Goal: Task Accomplishment & Management: Complete application form

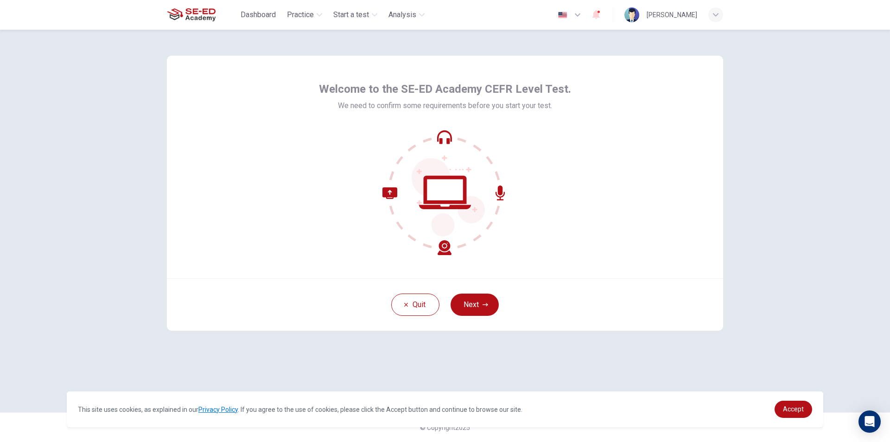
click at [456, 222] on icon at bounding box center [444, 192] width 125 height 125
click at [478, 308] on button "Next" at bounding box center [474, 304] width 48 height 22
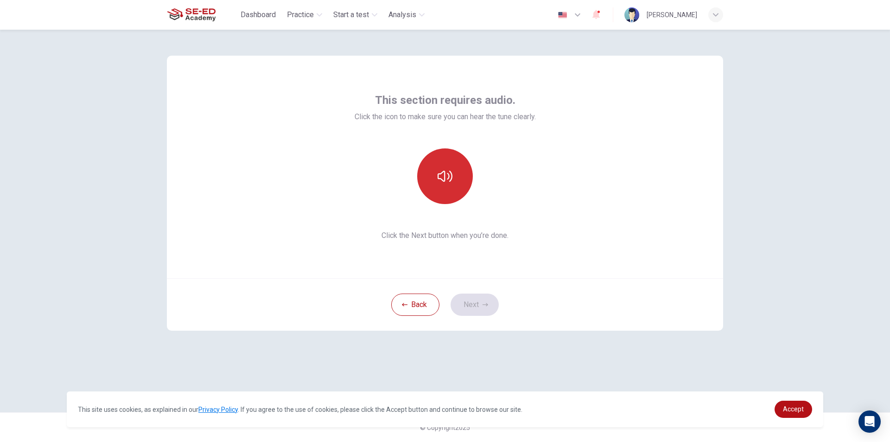
click at [446, 171] on icon "button" at bounding box center [444, 176] width 15 height 15
click at [447, 179] on icon "button" at bounding box center [444, 176] width 15 height 15
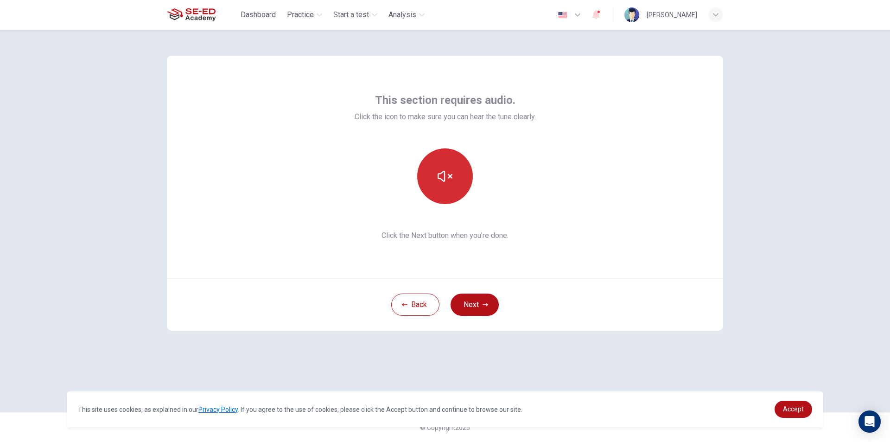
click at [447, 179] on icon "button" at bounding box center [444, 176] width 15 height 15
click at [482, 307] on button "Next" at bounding box center [474, 304] width 48 height 22
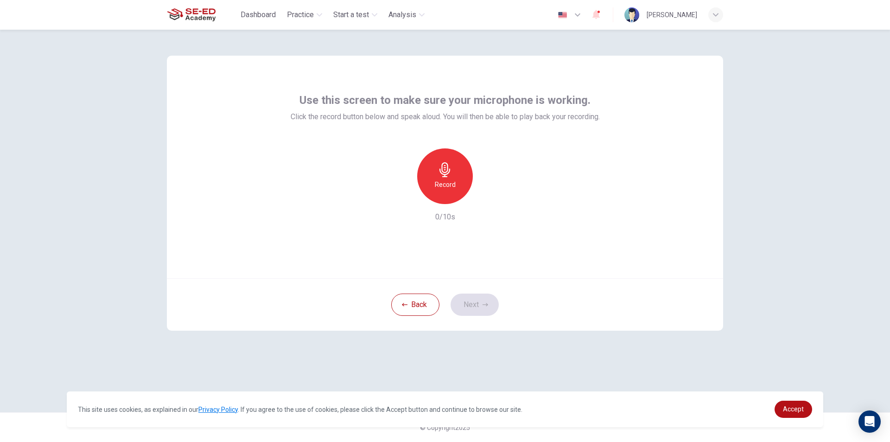
click at [441, 188] on h6 "Record" at bounding box center [445, 184] width 21 height 11
click at [441, 181] on h6 "Stop" at bounding box center [445, 184] width 14 height 11
click at [486, 194] on icon "button" at bounding box center [487, 196] width 9 height 9
click at [482, 307] on button "Next" at bounding box center [474, 304] width 48 height 22
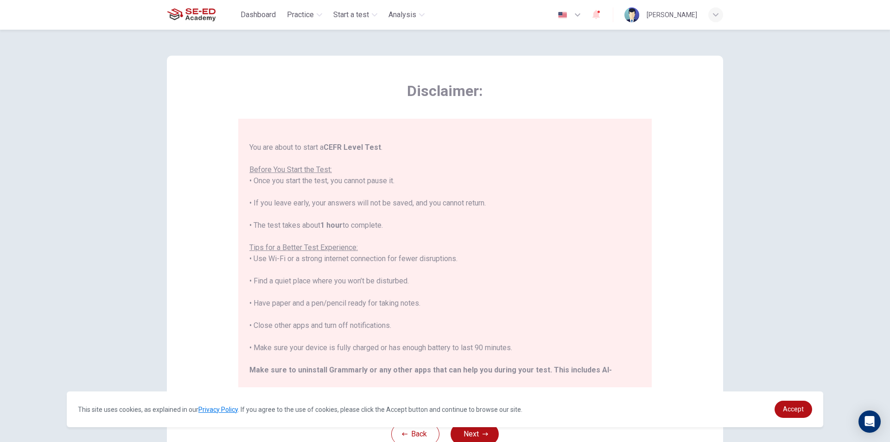
scroll to position [89, 0]
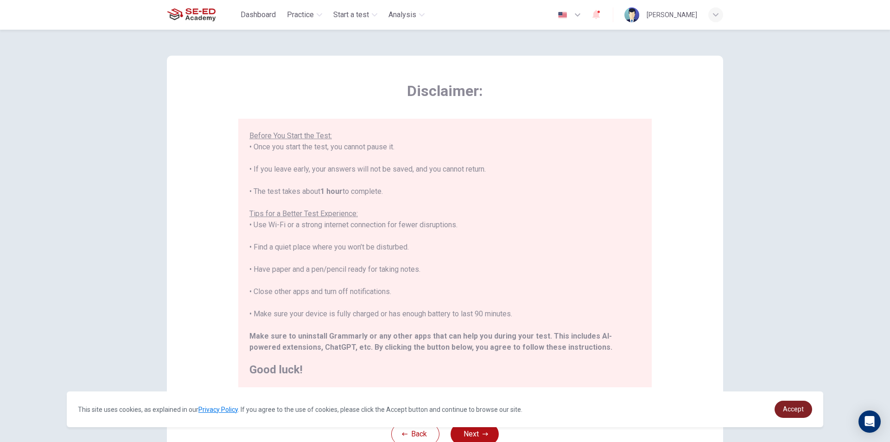
click at [785, 407] on span "Accept" at bounding box center [793, 408] width 21 height 7
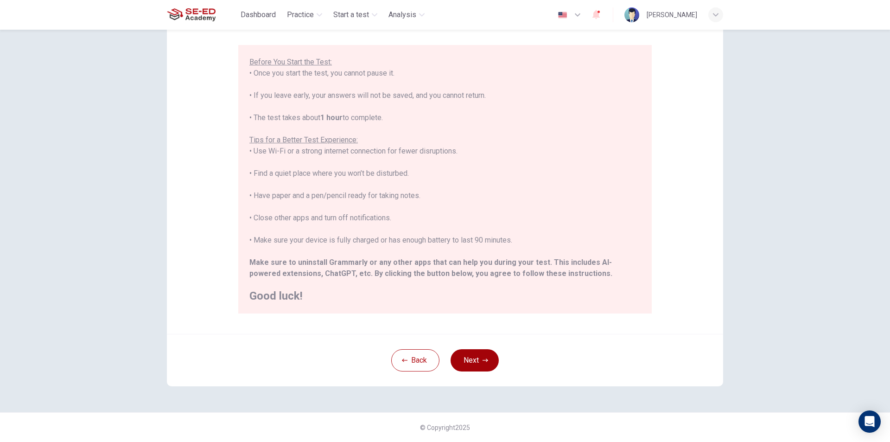
scroll to position [27, 0]
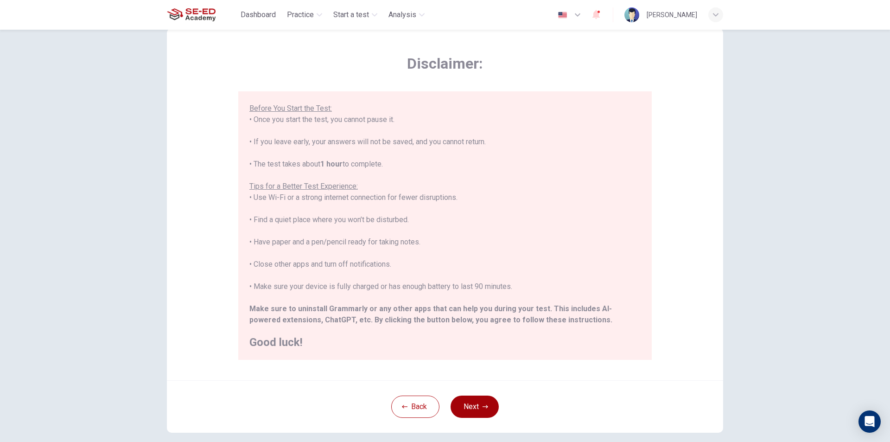
click at [477, 407] on button "Next" at bounding box center [474, 406] width 48 height 22
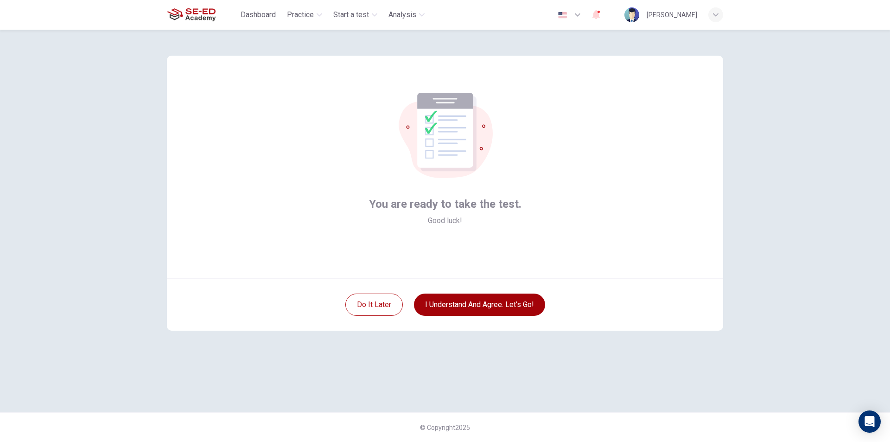
click at [499, 306] on button "I understand and agree. Let’s go!" at bounding box center [479, 304] width 131 height 22
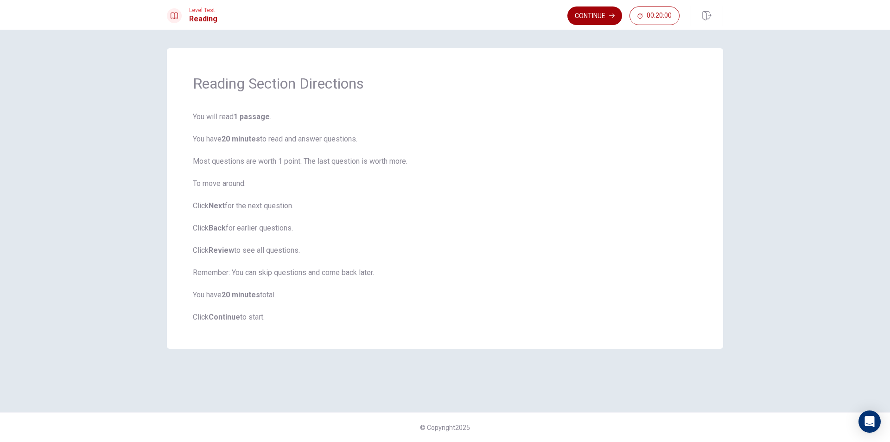
click at [591, 16] on button "Continue" at bounding box center [594, 15] width 55 height 19
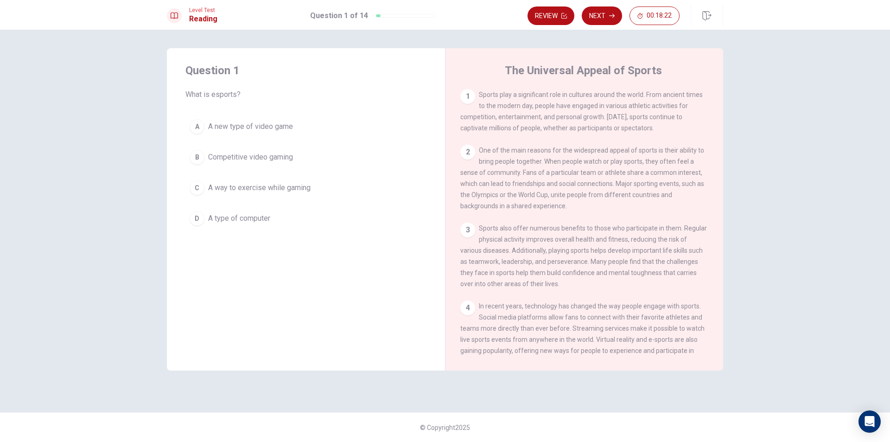
scroll to position [46, 0]
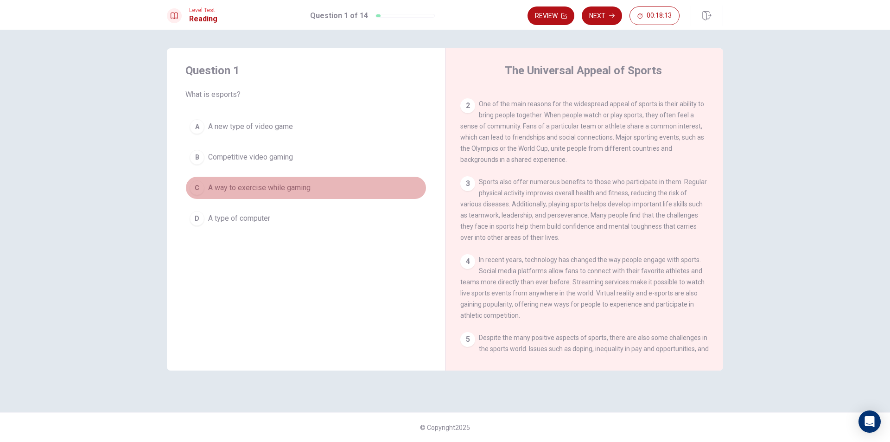
click at [198, 191] on div "C" at bounding box center [197, 187] width 15 height 15
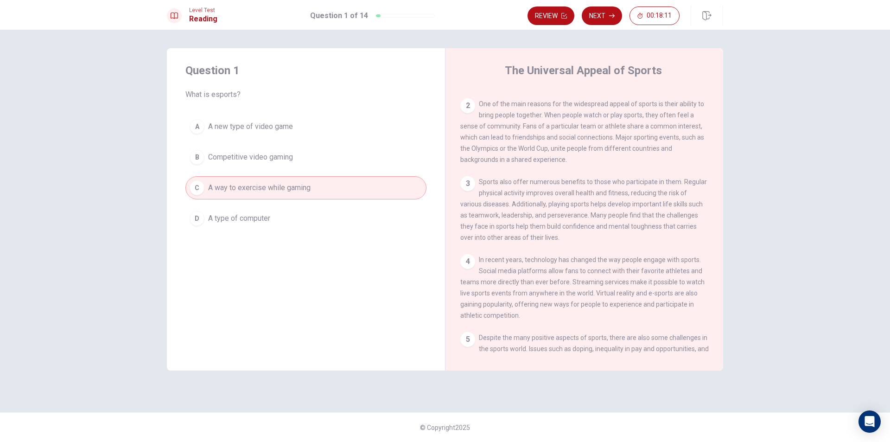
click at [225, 162] on span "Competitive video gaming" at bounding box center [250, 157] width 85 height 11
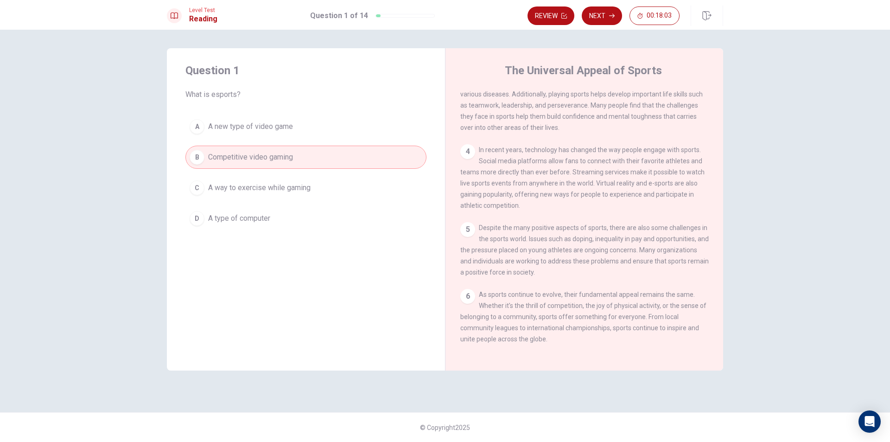
scroll to position [171, 0]
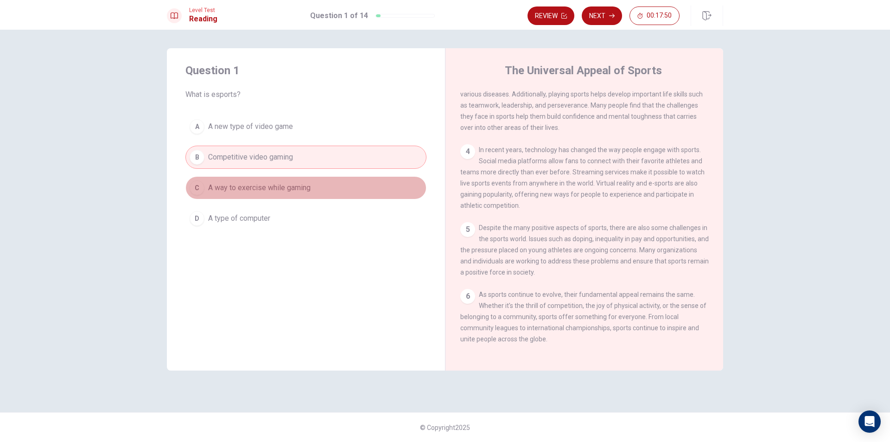
click at [319, 190] on button "C A way to exercise while gaming" at bounding box center [305, 187] width 241 height 23
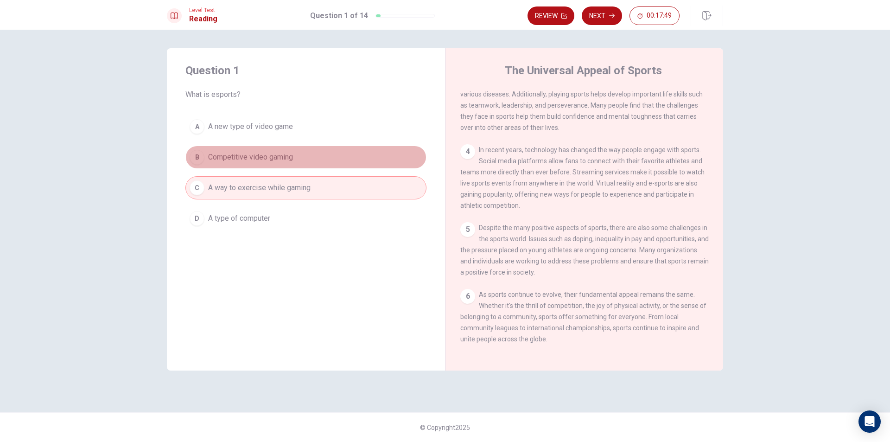
click at [311, 158] on button "B Competitive video gaming" at bounding box center [305, 157] width 241 height 23
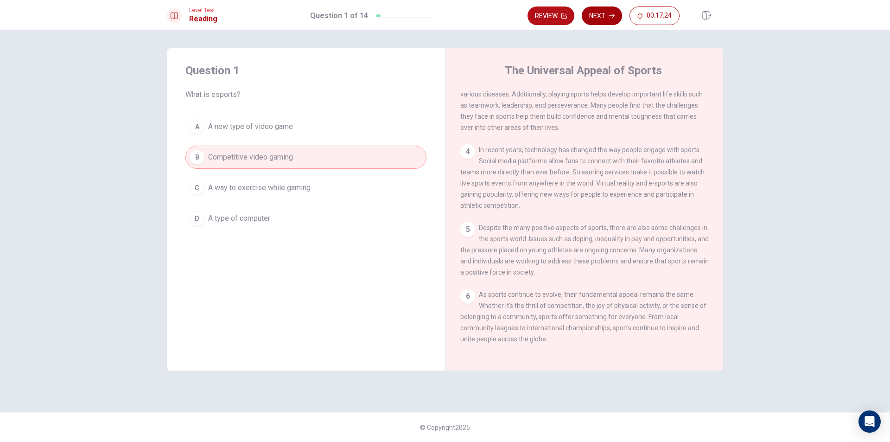
click at [600, 14] on button "Next" at bounding box center [602, 15] width 40 height 19
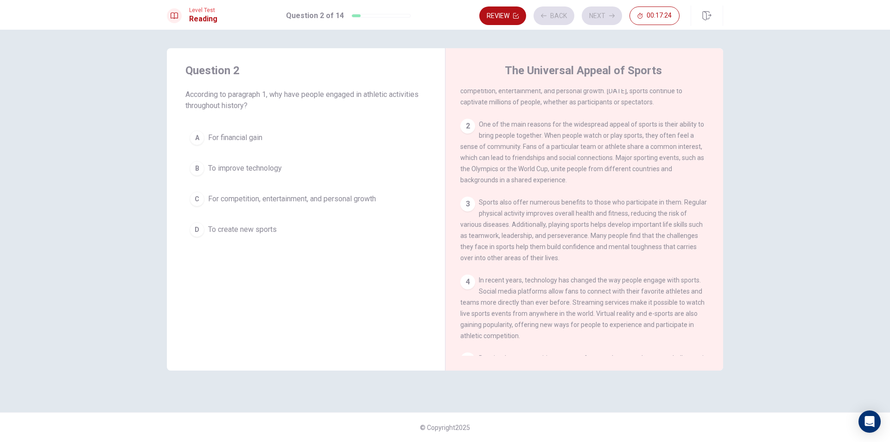
scroll to position [0, 0]
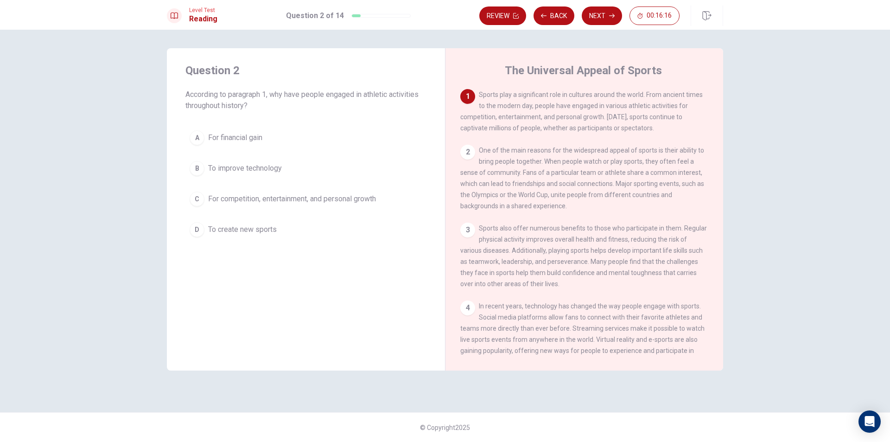
click at [195, 202] on div "C" at bounding box center [197, 198] width 15 height 15
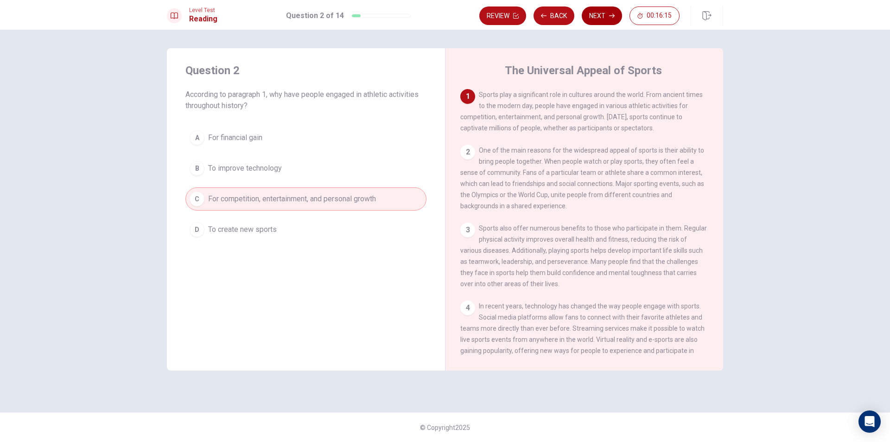
click at [611, 19] on button "Next" at bounding box center [602, 15] width 40 height 19
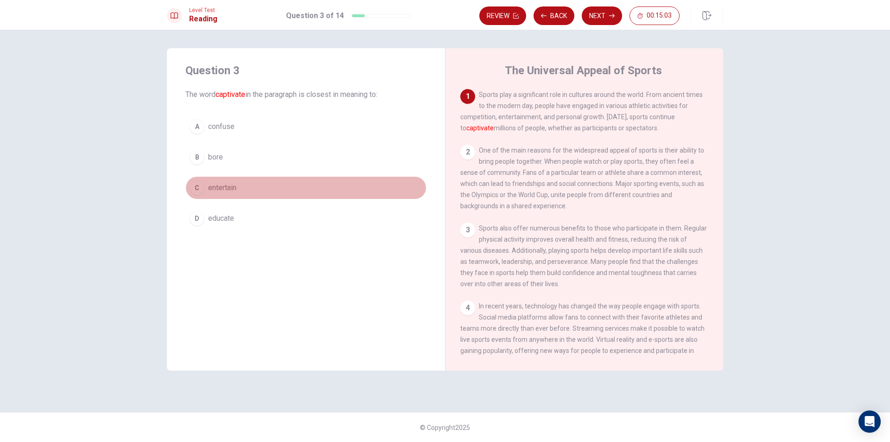
click at [212, 188] on span "entertain" at bounding box center [222, 187] width 28 height 11
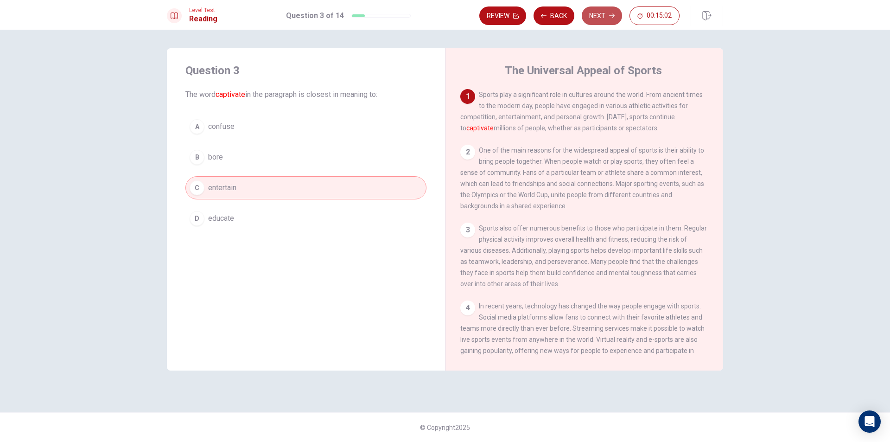
click at [595, 12] on button "Next" at bounding box center [602, 15] width 40 height 19
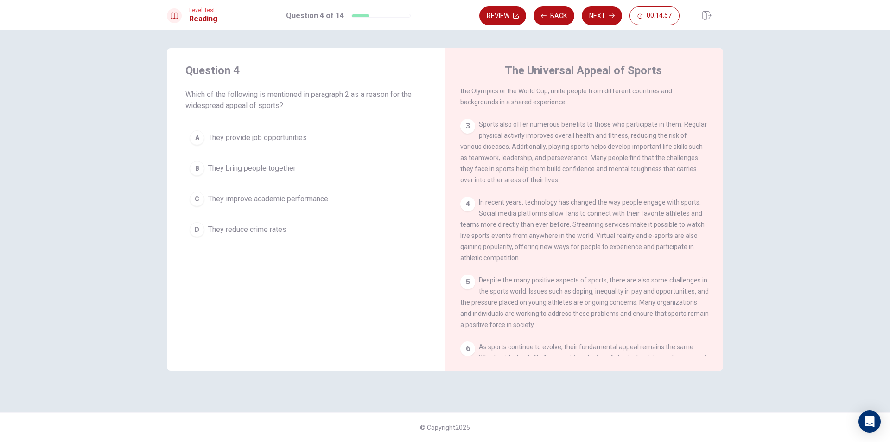
scroll to position [57, 0]
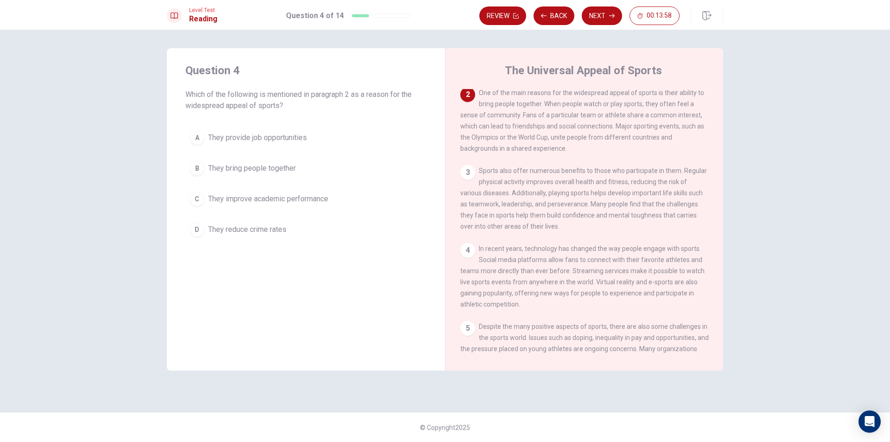
click at [233, 164] on span "They bring people together" at bounding box center [252, 168] width 88 height 11
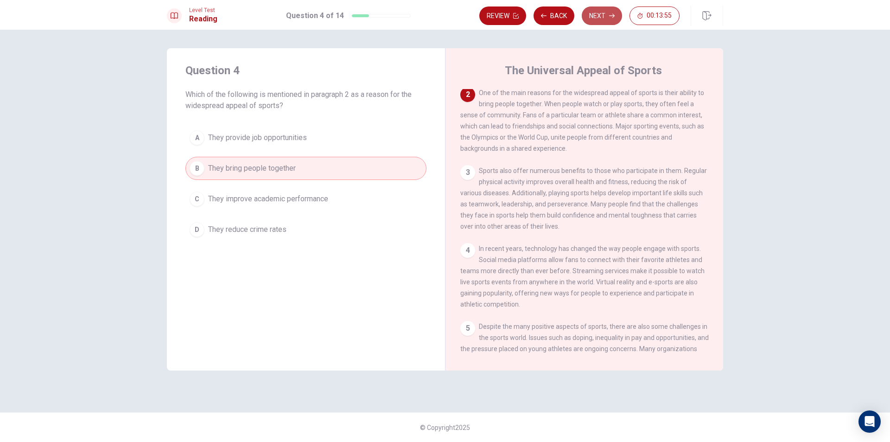
click at [612, 13] on button "Next" at bounding box center [602, 15] width 40 height 19
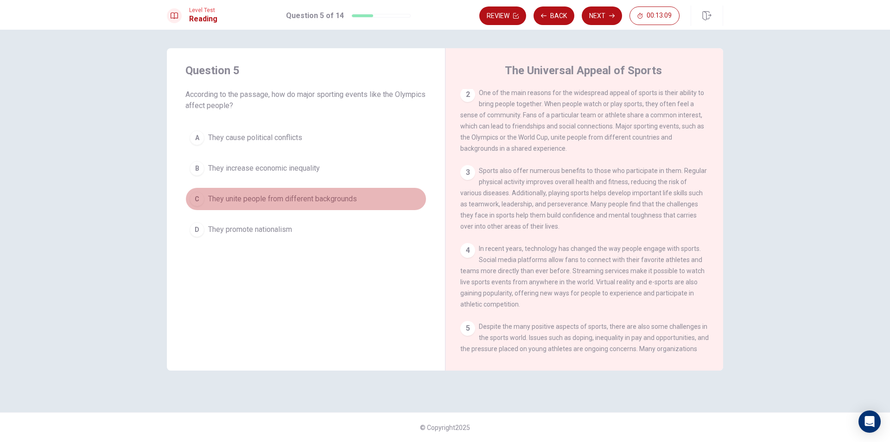
click at [313, 198] on span "They unite people from different backgrounds" at bounding box center [282, 198] width 149 height 11
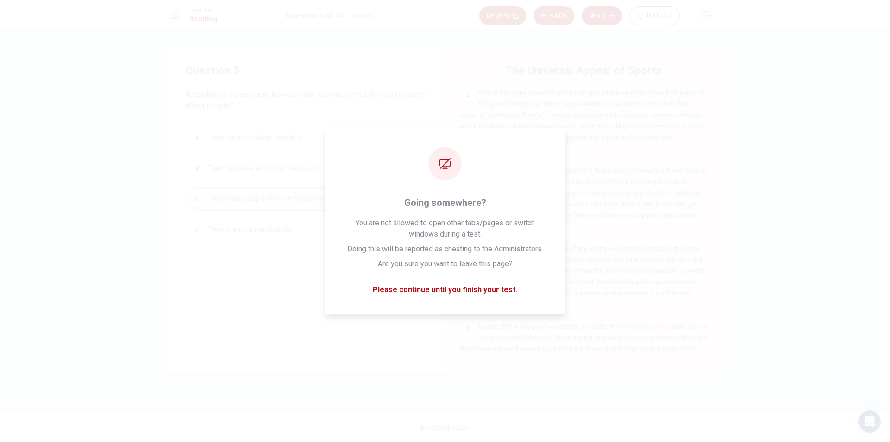
click at [602, 14] on button "Next" at bounding box center [602, 15] width 40 height 19
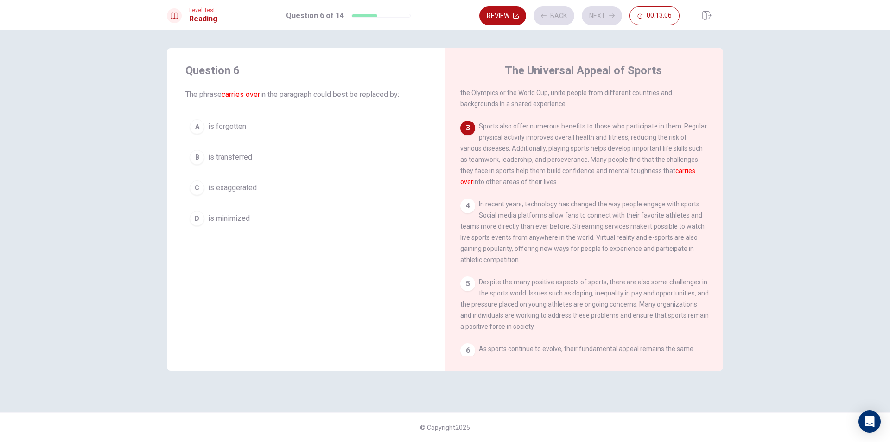
scroll to position [138, 0]
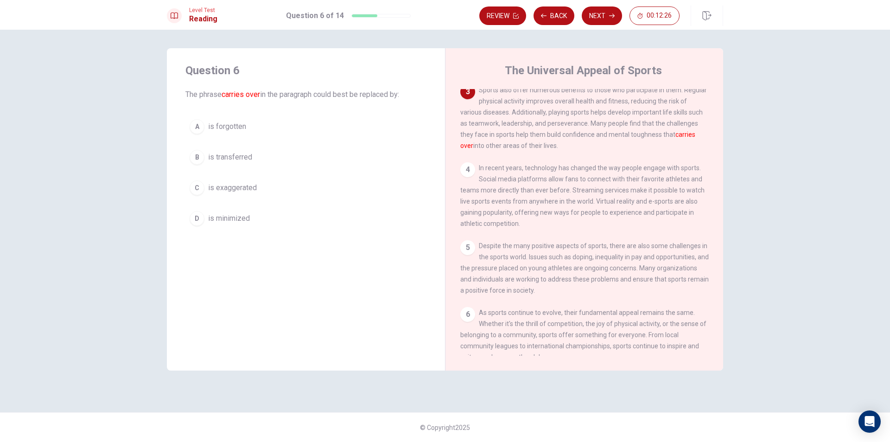
click at [217, 156] on span "is transferred" at bounding box center [230, 157] width 44 height 11
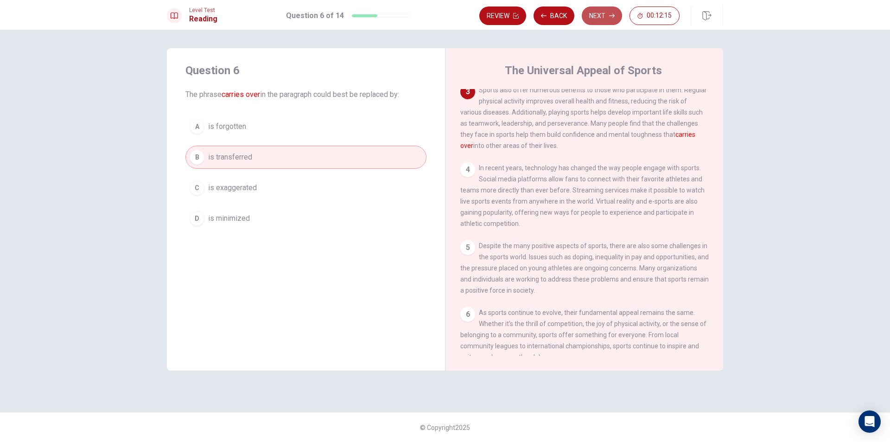
click at [606, 7] on button "Next" at bounding box center [602, 15] width 40 height 19
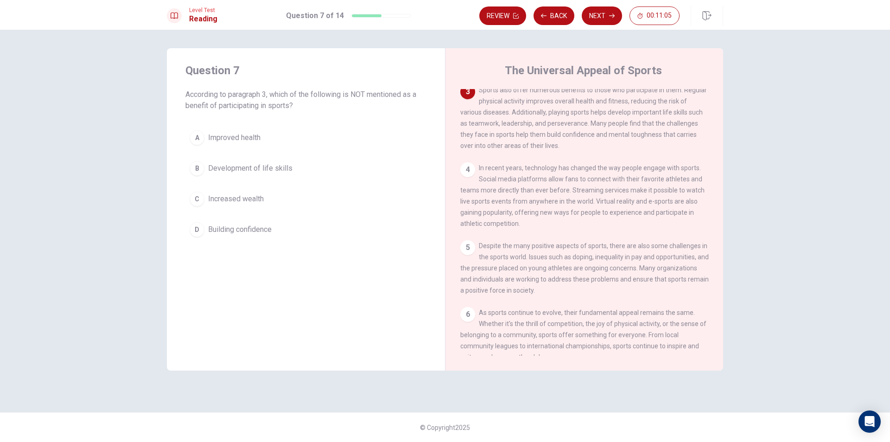
click at [222, 197] on span "Increased wealth" at bounding box center [236, 198] width 56 height 11
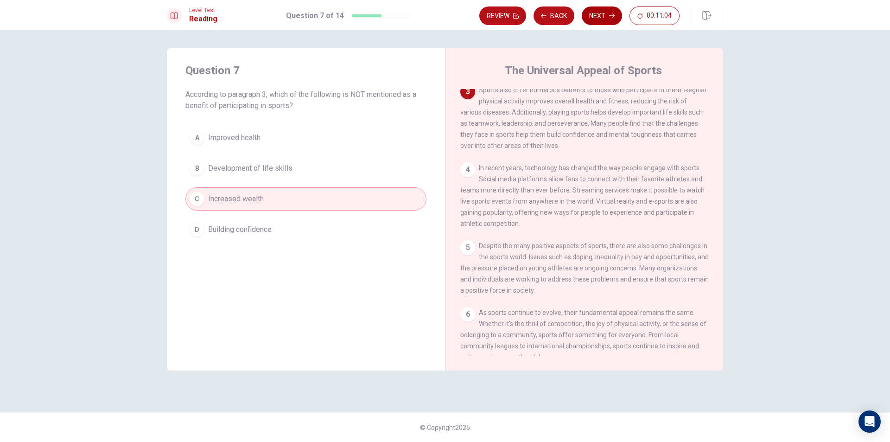
click at [619, 15] on button "Next" at bounding box center [602, 15] width 40 height 19
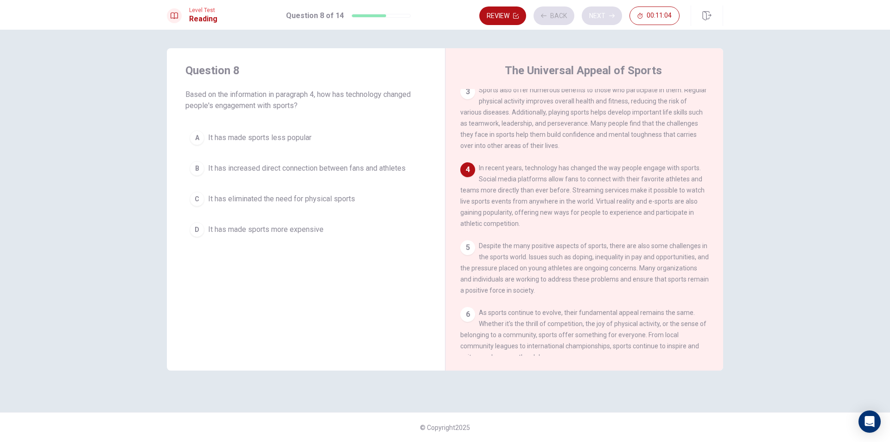
scroll to position [171, 0]
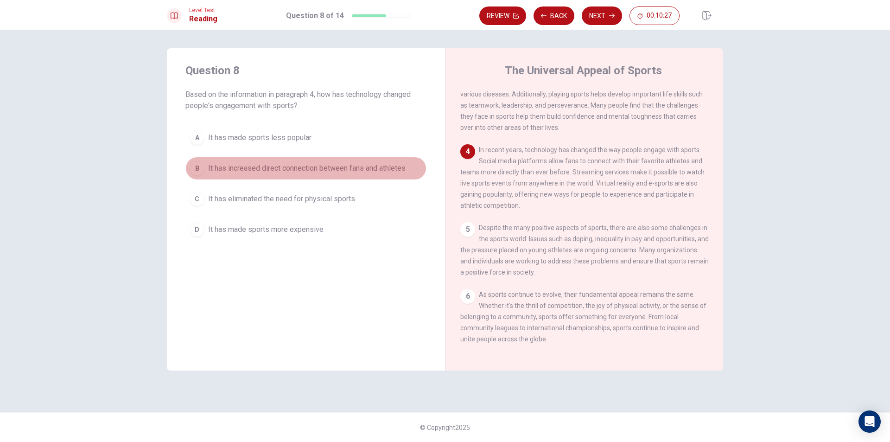
click at [305, 171] on span "It has increased direct connection between fans and athletes" at bounding box center [306, 168] width 197 height 11
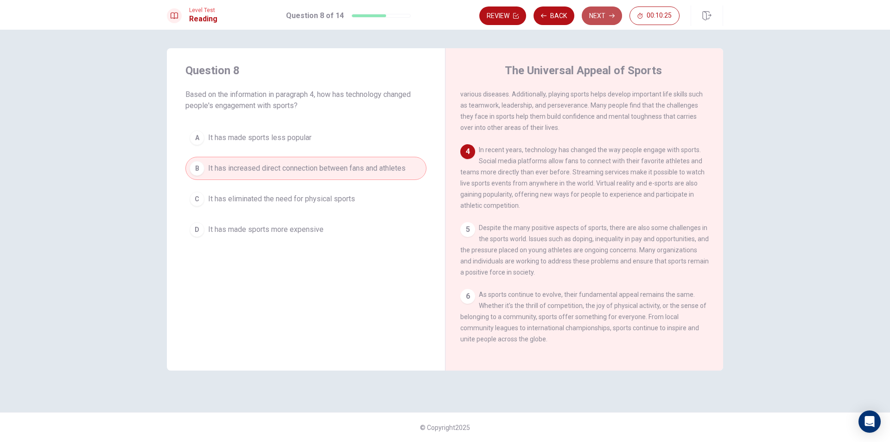
click at [597, 16] on button "Next" at bounding box center [602, 15] width 40 height 19
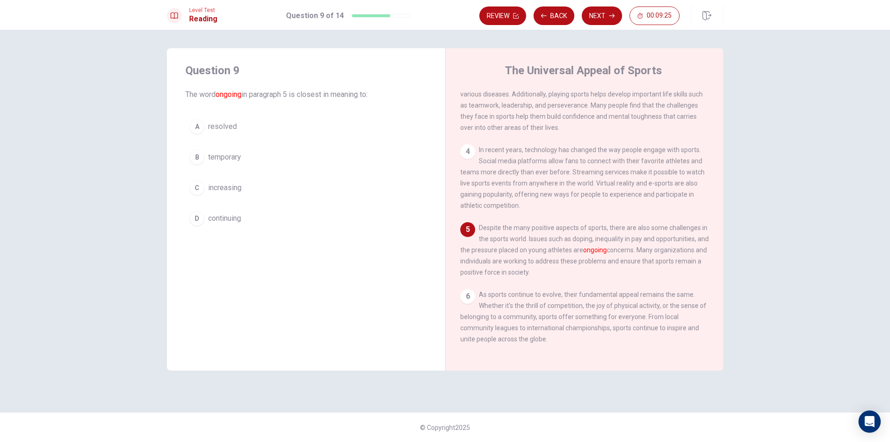
drag, startPoint x: 234, startPoint y: 207, endPoint x: 234, endPoint y: 228, distance: 21.3
click at [234, 228] on button "D continuing" at bounding box center [305, 218] width 241 height 23
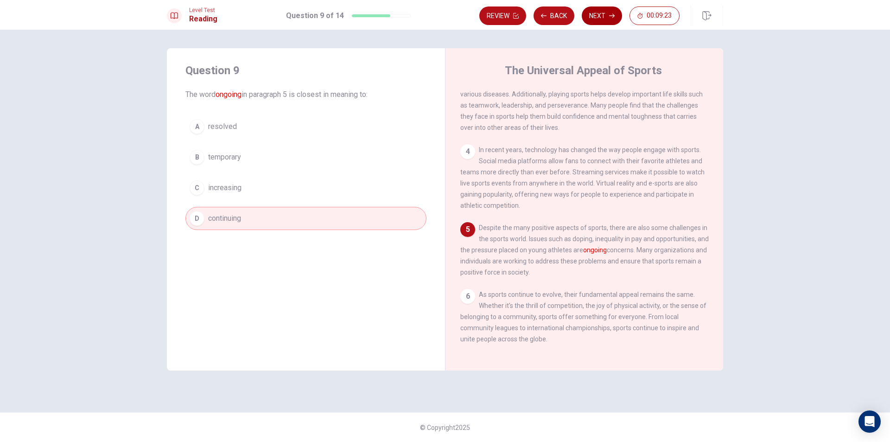
click at [602, 18] on button "Next" at bounding box center [602, 15] width 40 height 19
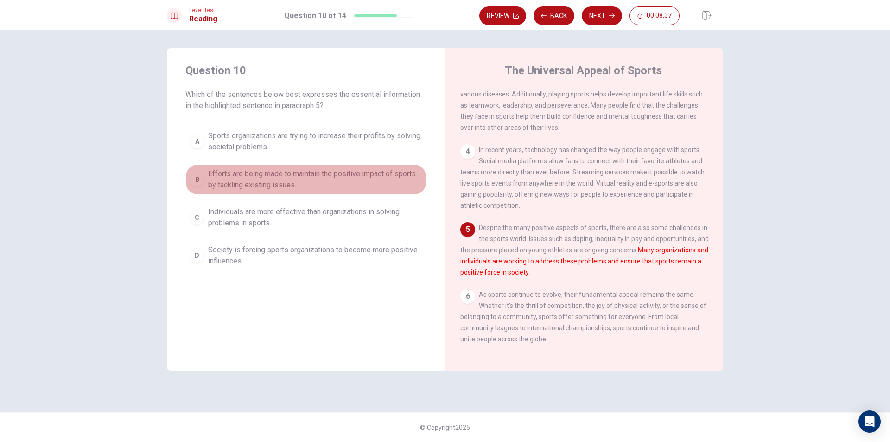
click at [303, 178] on span "Efforts are being made to maintain the positive impact of sports by tackling ex…" at bounding box center [315, 179] width 214 height 22
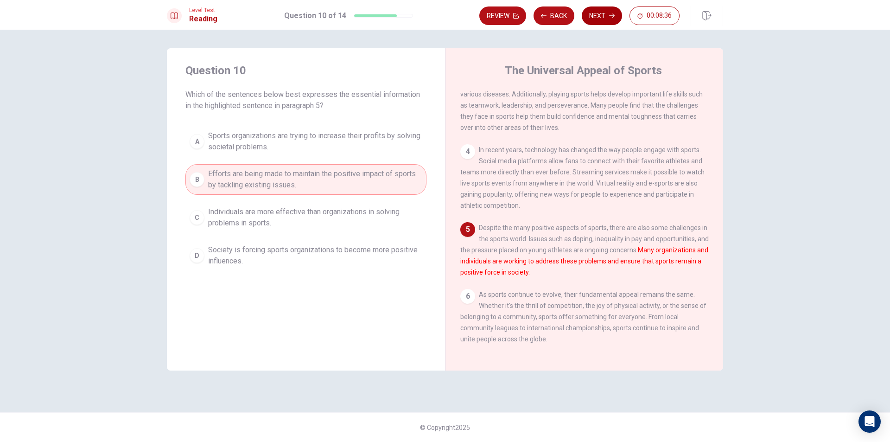
click at [599, 13] on button "Next" at bounding box center [602, 15] width 40 height 19
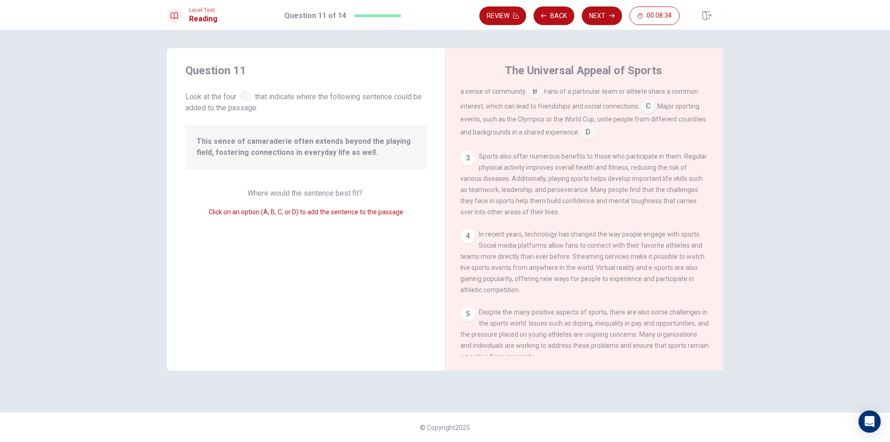
scroll to position [0, 0]
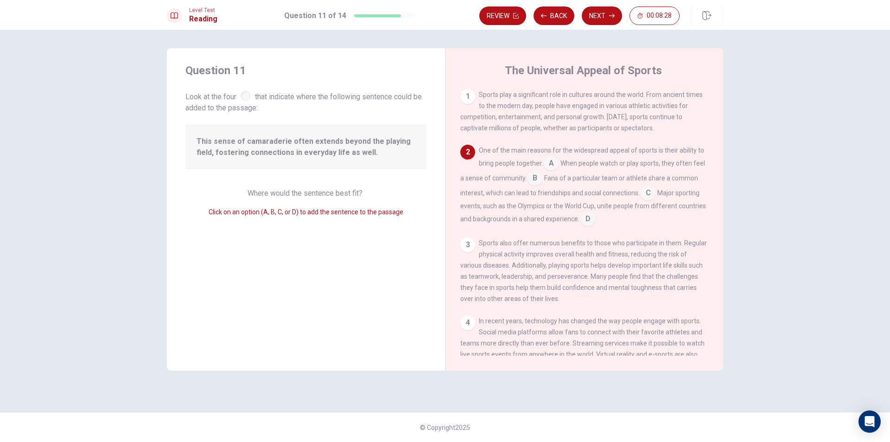
click at [315, 154] on span "This sense of camaraderie often extends beyond the playing field, fostering con…" at bounding box center [305, 147] width 219 height 22
click at [552, 163] on input at bounding box center [551, 164] width 15 height 15
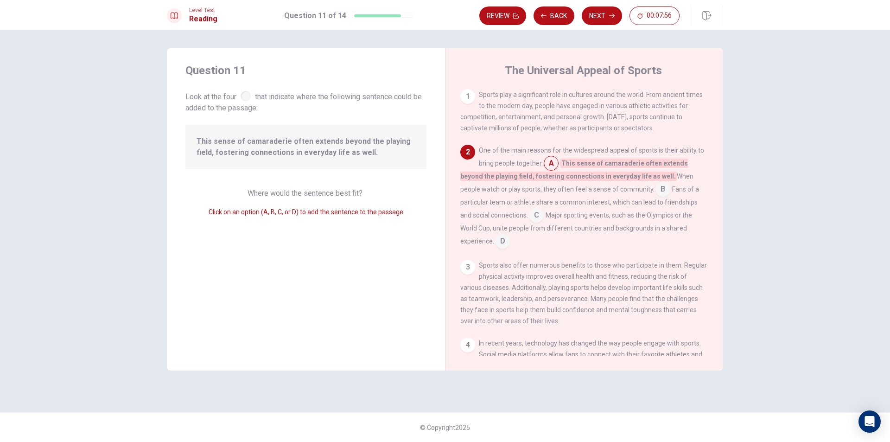
click at [500, 244] on input at bounding box center [502, 241] width 15 height 15
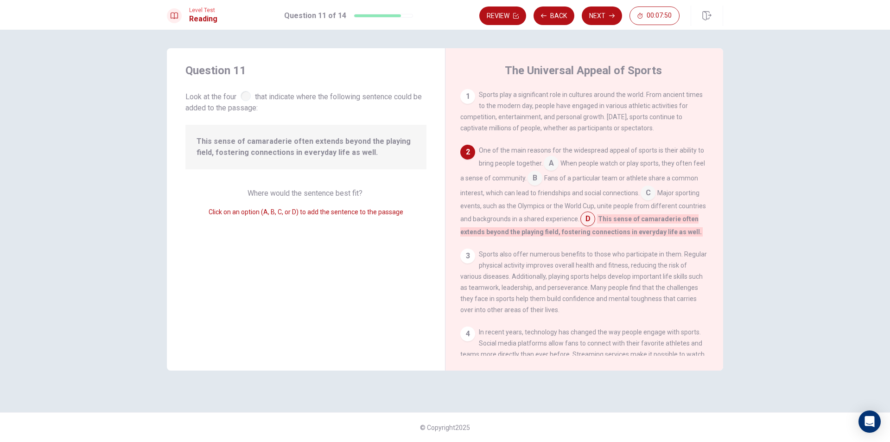
click at [328, 144] on span "This sense of camaraderie often extends beyond the playing field, fostering con…" at bounding box center [305, 147] width 219 height 22
click at [595, 221] on input at bounding box center [587, 219] width 15 height 15
click at [384, 148] on span "This sense of camaraderie often extends beyond the playing field, fostering con…" at bounding box center [305, 147] width 219 height 22
click at [370, 148] on span "This sense of camaraderie often extends beyond the playing field, fostering con…" at bounding box center [305, 147] width 219 height 22
click at [344, 155] on span "This sense of camaraderie often extends beyond the playing field, fostering con…" at bounding box center [305, 147] width 219 height 22
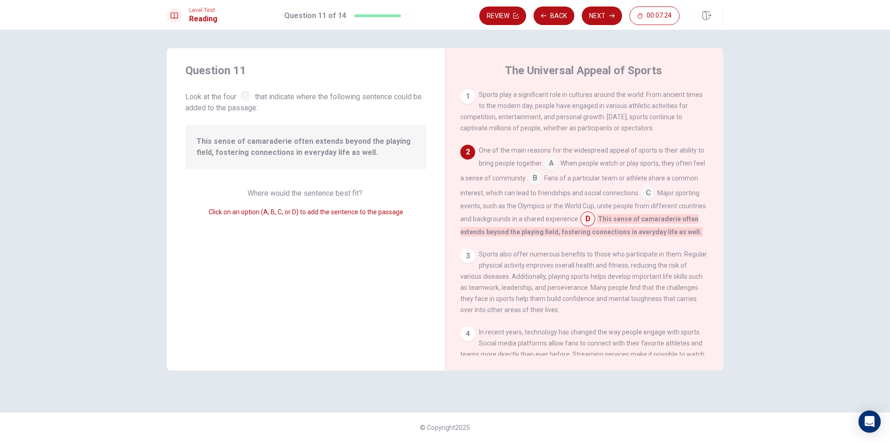
drag, startPoint x: 379, startPoint y: 194, endPoint x: 185, endPoint y: 184, distance: 194.4
click at [185, 184] on div "Question 11 Look at the four that indicate where the following sentence could b…" at bounding box center [306, 209] width 278 height 322
click at [364, 175] on div "Question 11 Look at the four that indicate where the following sentence could b…" at bounding box center [306, 209] width 278 height 322
click at [609, 19] on button "Next" at bounding box center [602, 15] width 40 height 19
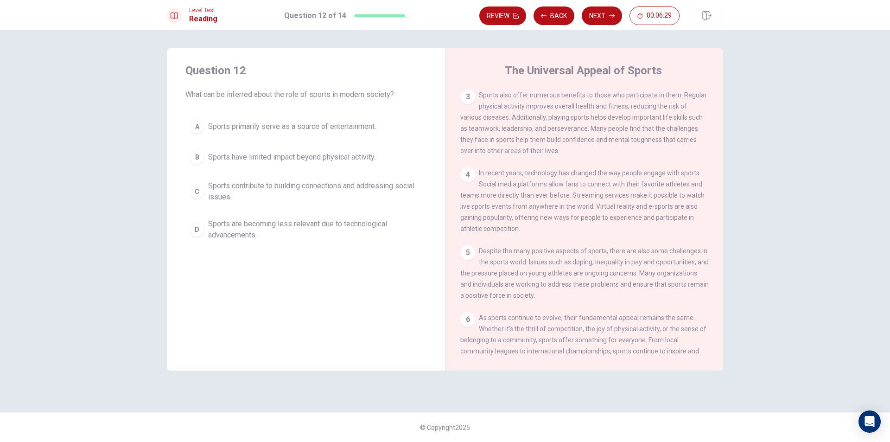
scroll to position [171, 0]
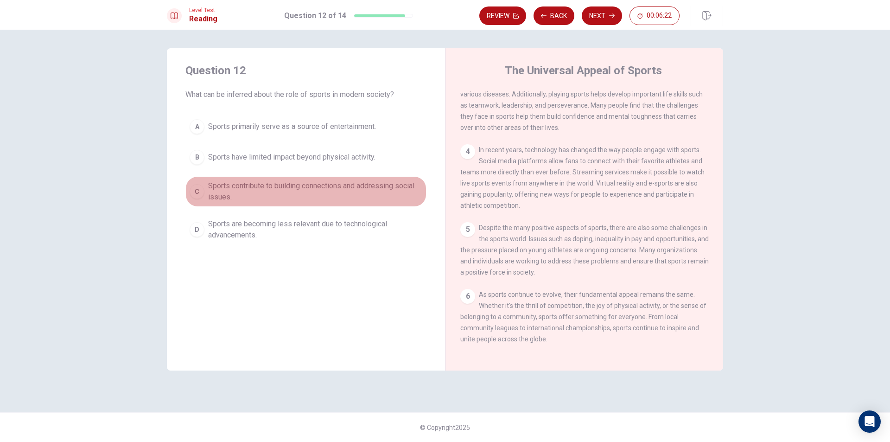
click at [318, 184] on span "Sports contribute to building connections and addressing social issues." at bounding box center [315, 191] width 214 height 22
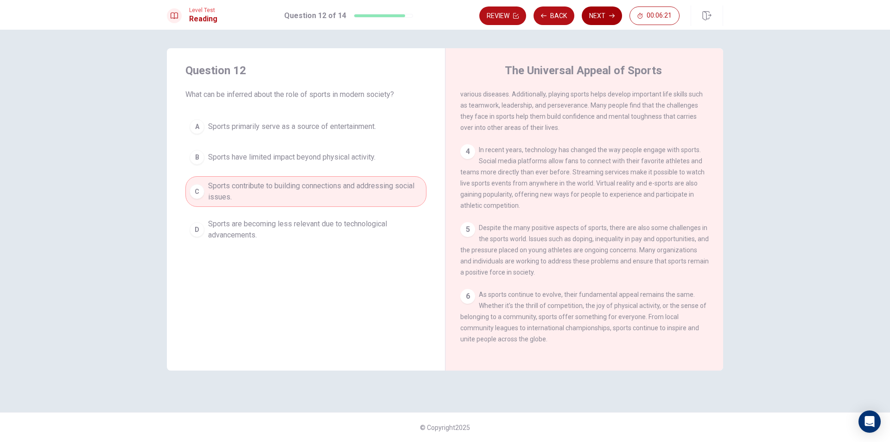
click at [609, 16] on icon "button" at bounding box center [612, 16] width 6 height 6
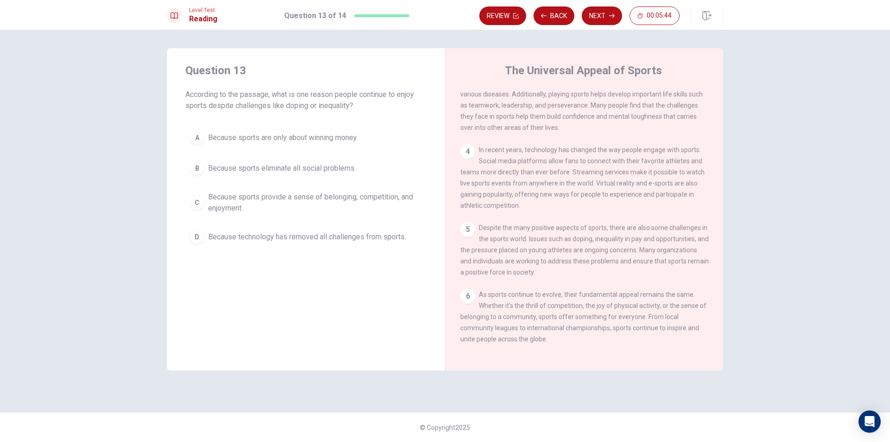
click at [249, 208] on span "Because sports provide a sense of belonging, competition, and enjoyment." at bounding box center [315, 202] width 214 height 22
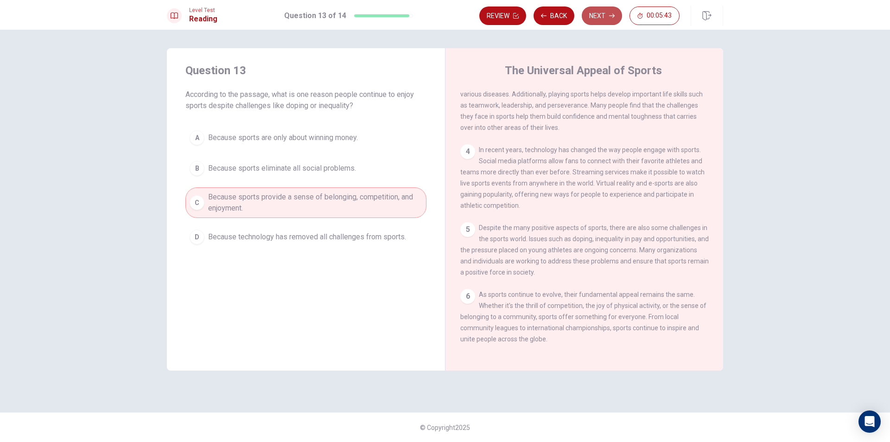
click at [602, 13] on button "Next" at bounding box center [602, 15] width 40 height 19
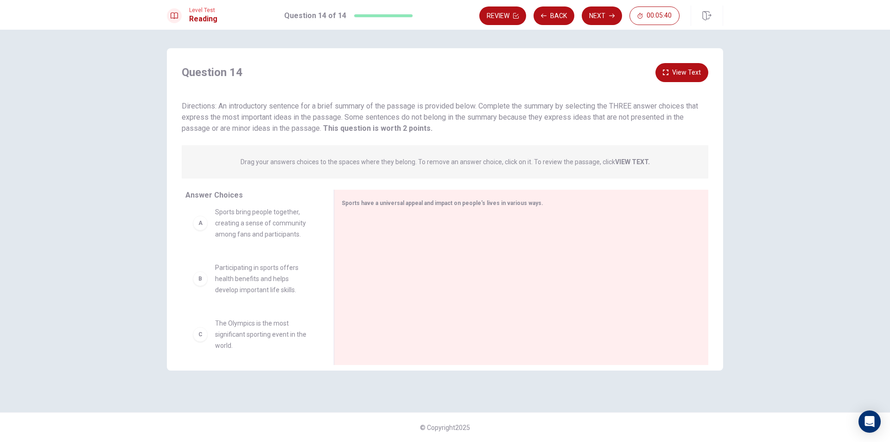
scroll to position [0, 0]
click at [242, 240] on span "Sports bring people together, creating a sense of community among fans and part…" at bounding box center [263, 231] width 96 height 33
click at [253, 230] on span "Technology has changed how people engage with sports, offering new ways to conn…" at bounding box center [263, 210] width 96 height 44
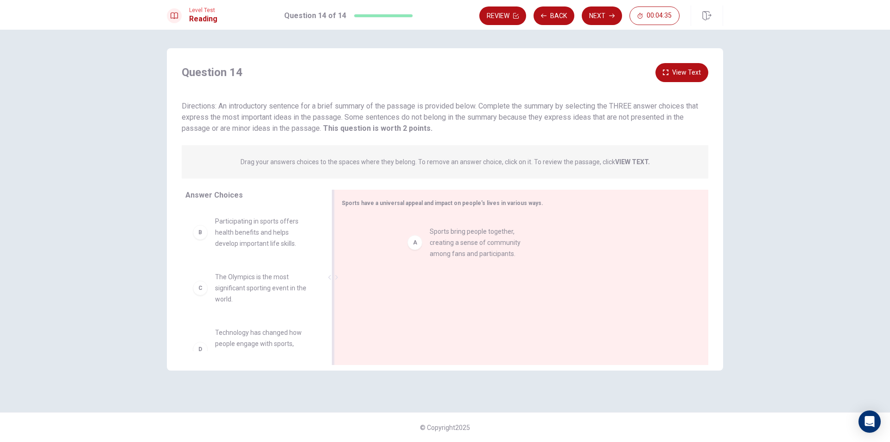
drag, startPoint x: 201, startPoint y: 236, endPoint x: 396, endPoint y: 243, distance: 194.8
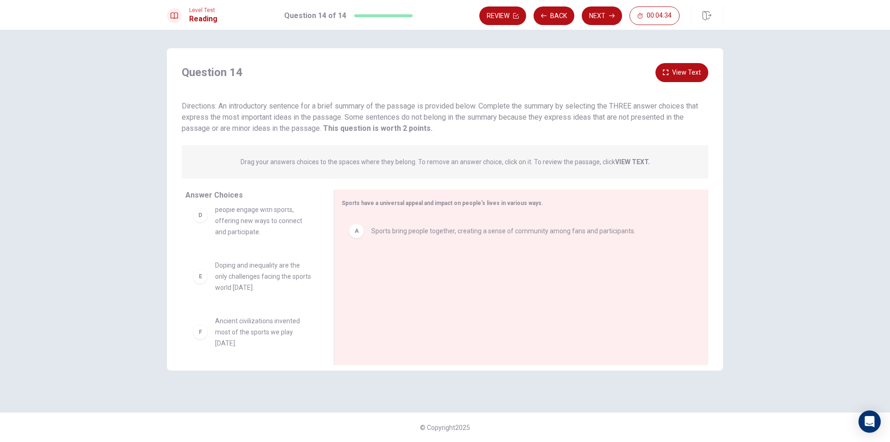
scroll to position [139, 0]
click at [409, 236] on span "Sports bring people together, creating a sense of community among fans and part…" at bounding box center [503, 230] width 264 height 11
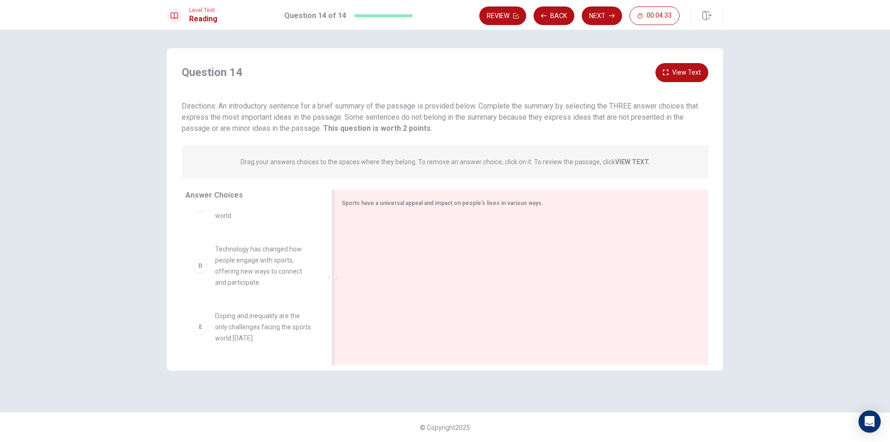
click at [409, 236] on div at bounding box center [518, 278] width 352 height 124
click at [266, 266] on span "Technology has changed how people engage with sports, offering new ways to conn…" at bounding box center [263, 256] width 96 height 44
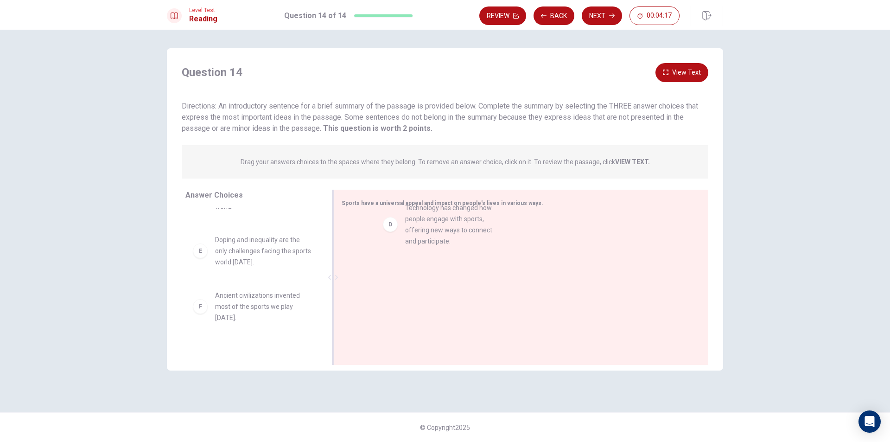
drag, startPoint x: 269, startPoint y: 259, endPoint x: 486, endPoint y: 224, distance: 219.6
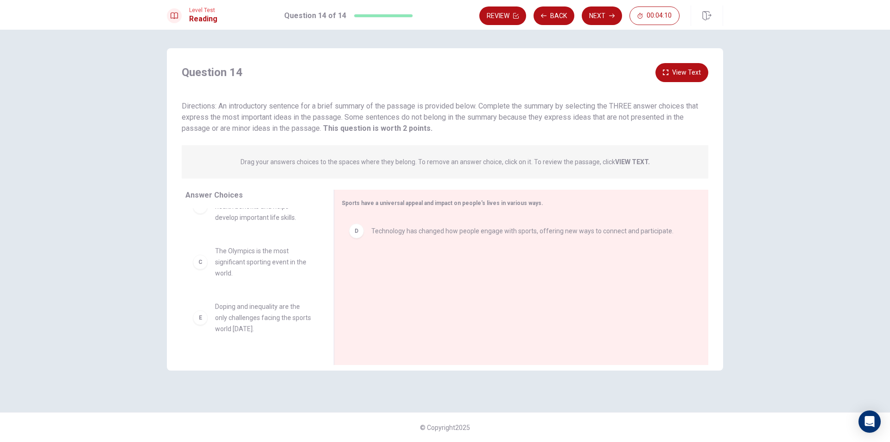
scroll to position [0, 0]
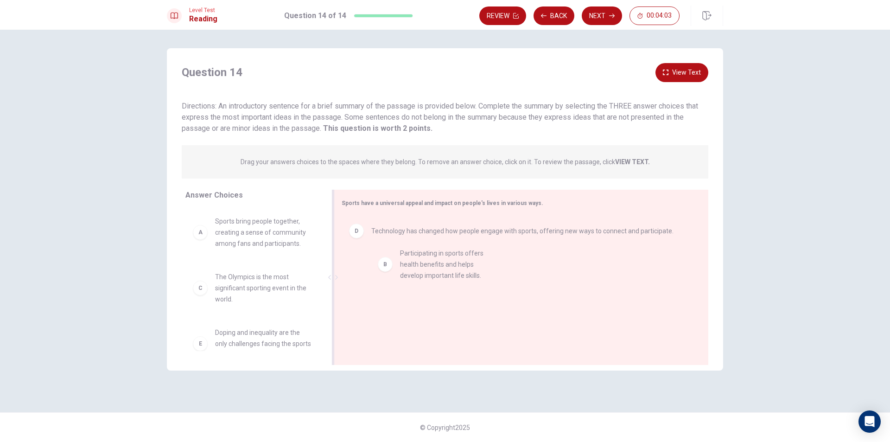
drag, startPoint x: 265, startPoint y: 294, endPoint x: 456, endPoint y: 269, distance: 193.5
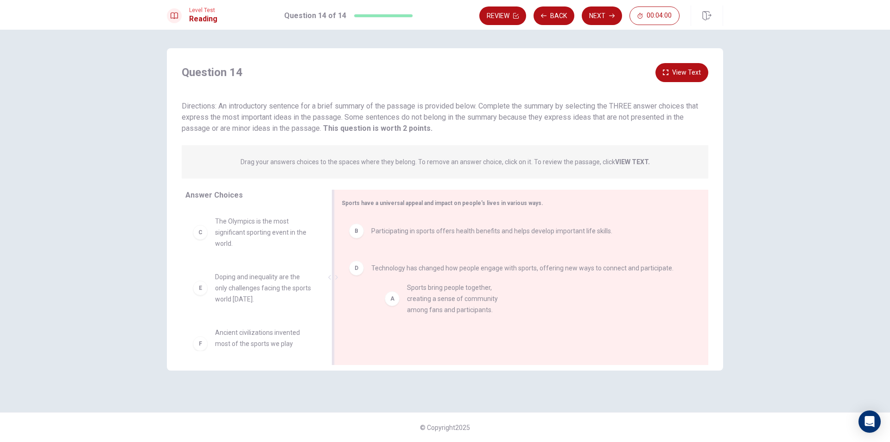
drag, startPoint x: 255, startPoint y: 245, endPoint x: 518, endPoint y: 346, distance: 281.7
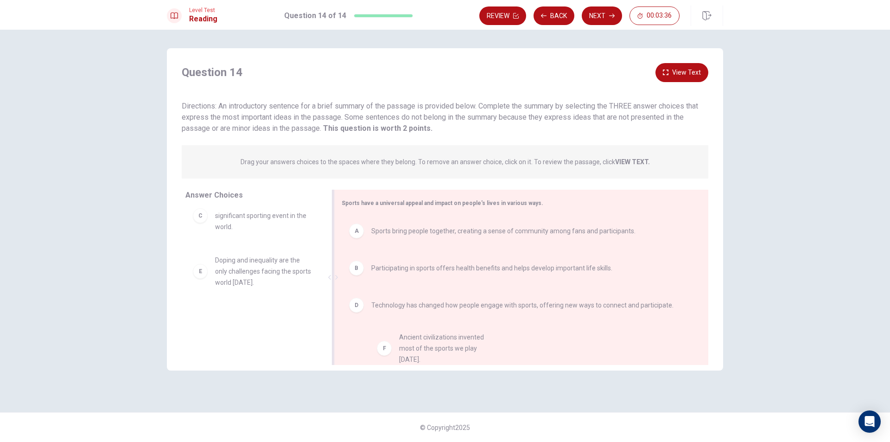
drag, startPoint x: 277, startPoint y: 323, endPoint x: 466, endPoint y: 349, distance: 190.5
drag, startPoint x: 294, startPoint y: 341, endPoint x: 177, endPoint y: 278, distance: 132.5
click at [606, 13] on button "Next" at bounding box center [602, 15] width 40 height 19
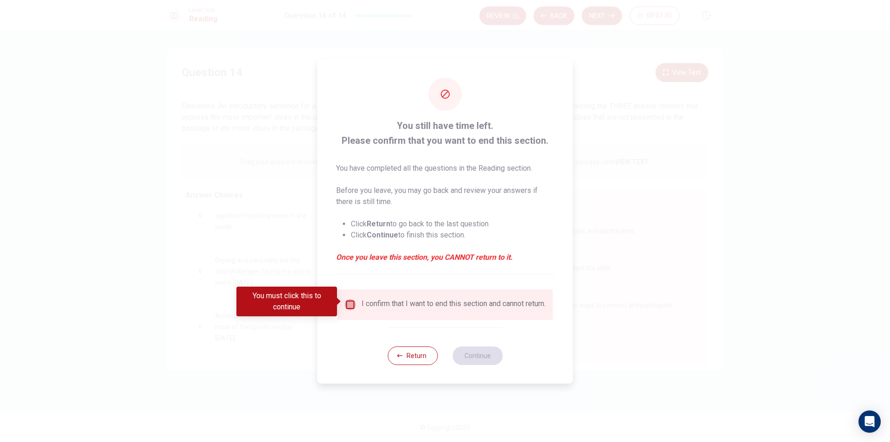
click at [349, 300] on input "You must click this to continue" at bounding box center [350, 304] width 11 height 11
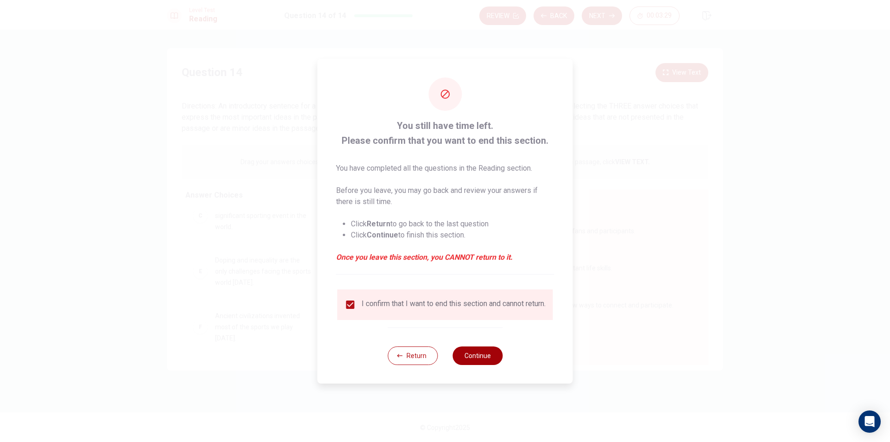
click at [482, 360] on button "Continue" at bounding box center [477, 355] width 50 height 19
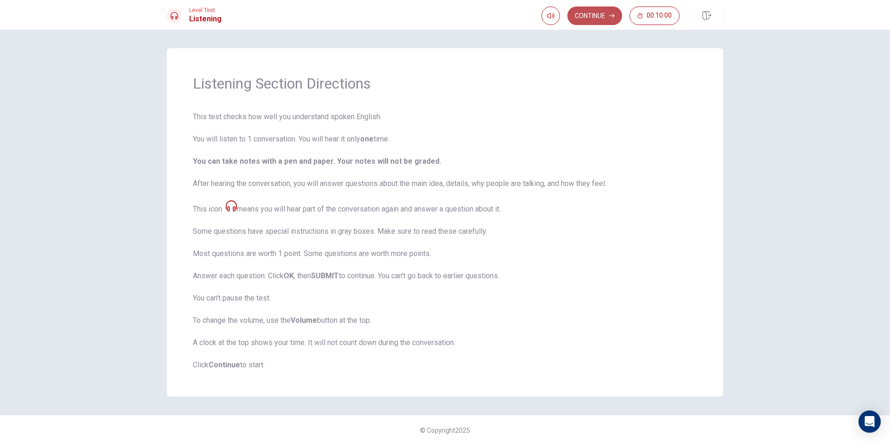
click at [608, 11] on button "Continue" at bounding box center [594, 15] width 55 height 19
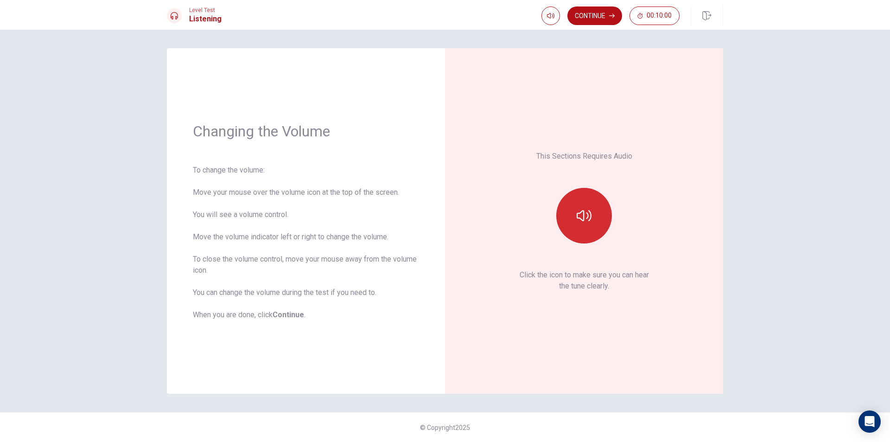
click at [591, 239] on button "button" at bounding box center [584, 216] width 56 height 56
click at [588, 222] on icon "button" at bounding box center [584, 215] width 15 height 15
click at [586, 15] on button "Continue" at bounding box center [594, 15] width 55 height 19
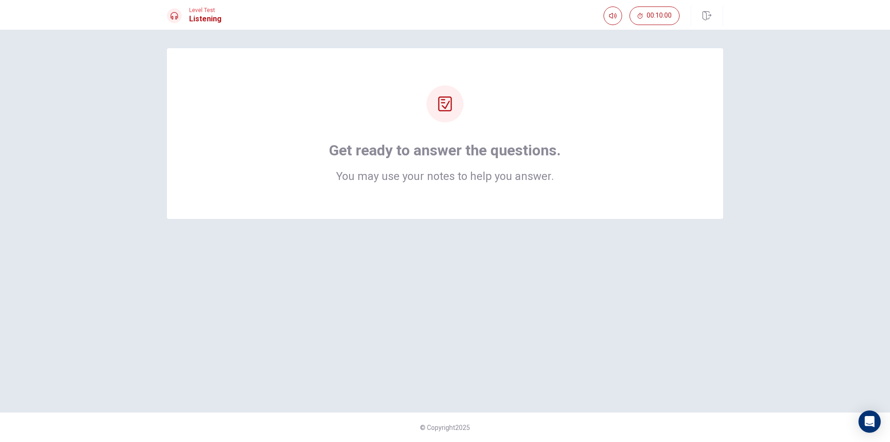
click at [428, 190] on div "Get ready to answer the questions. You may use your notes to help you answer." at bounding box center [445, 133] width 556 height 171
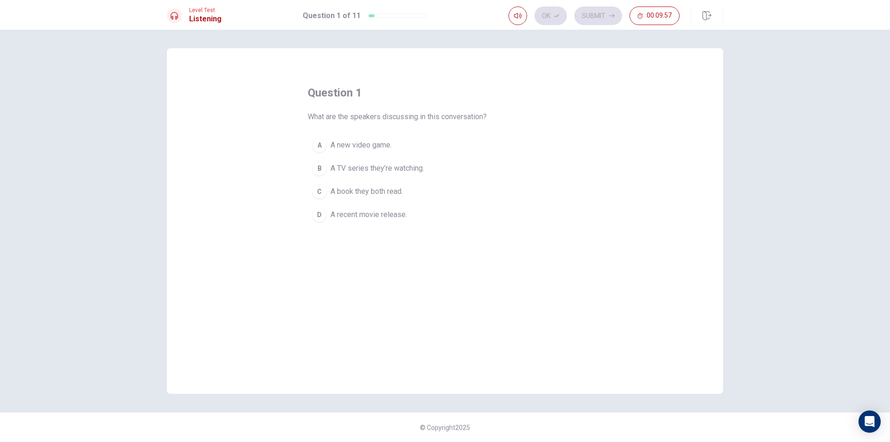
click at [404, 166] on span "A TV series they’re watching." at bounding box center [377, 168] width 94 height 11
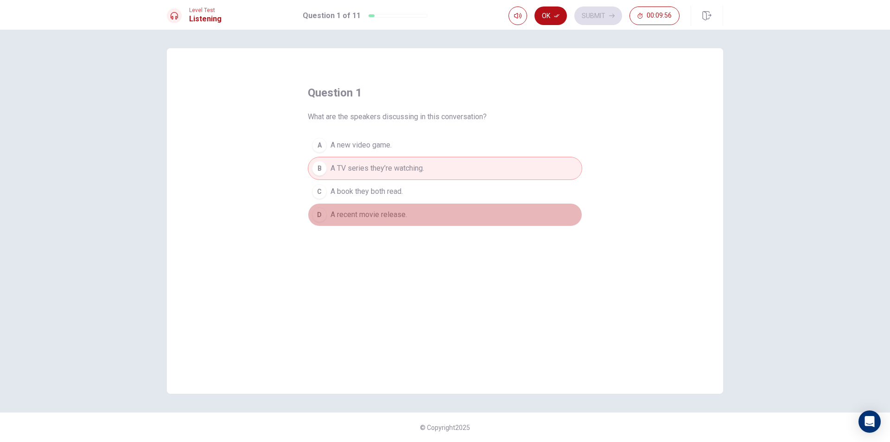
click at [387, 211] on span "A recent movie release." at bounding box center [368, 214] width 76 height 11
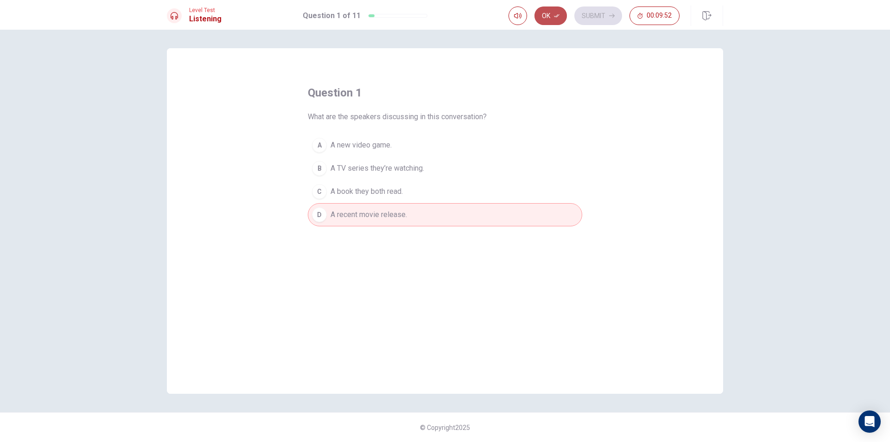
click at [550, 14] on button "Ok" at bounding box center [550, 15] width 32 height 19
click at [600, 13] on button "Submit" at bounding box center [598, 15] width 48 height 19
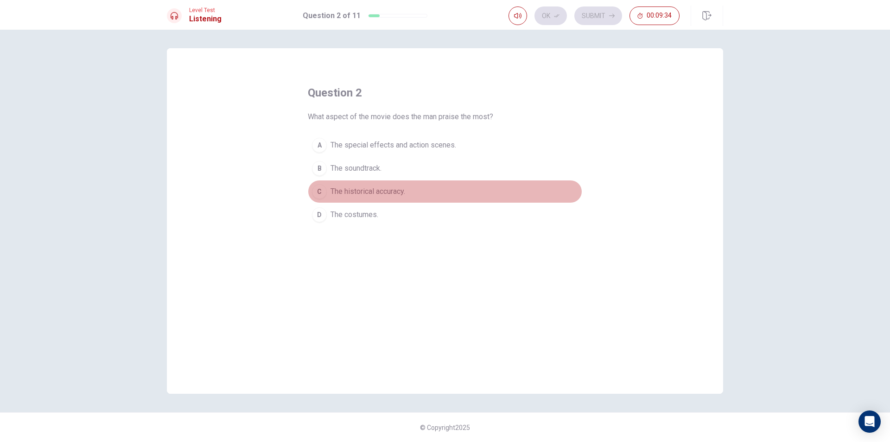
click at [414, 190] on button "C The historical accuracy." at bounding box center [445, 191] width 274 height 23
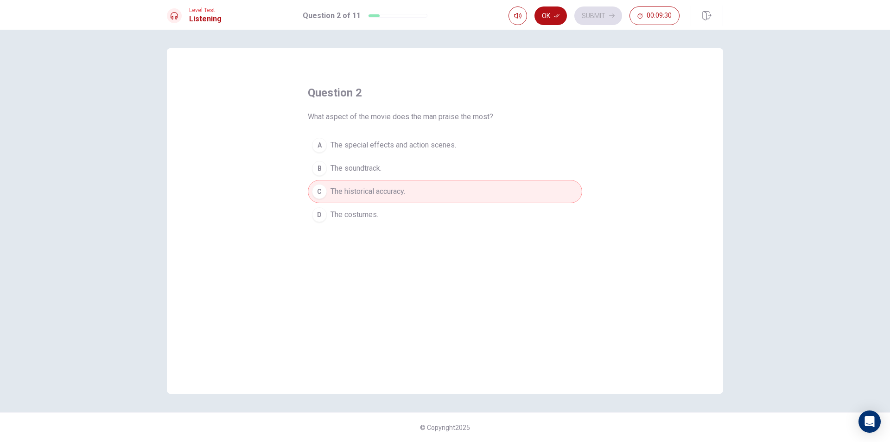
click at [456, 140] on button "A The special effects and action scenes." at bounding box center [445, 144] width 274 height 23
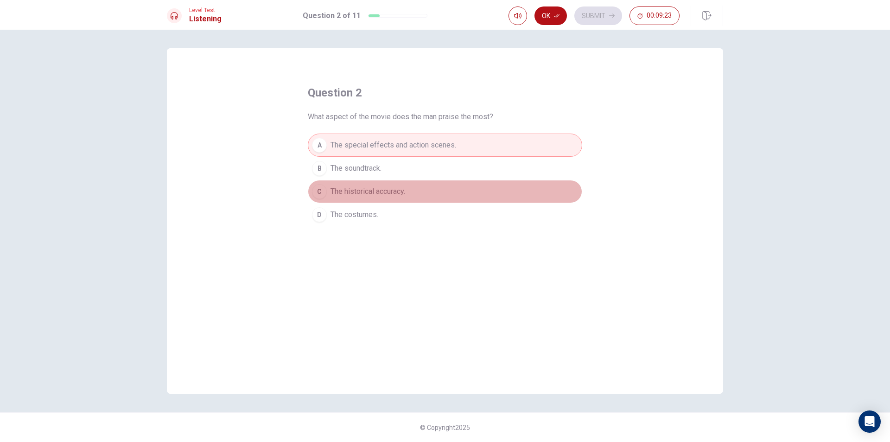
click at [432, 188] on button "C The historical accuracy." at bounding box center [445, 191] width 274 height 23
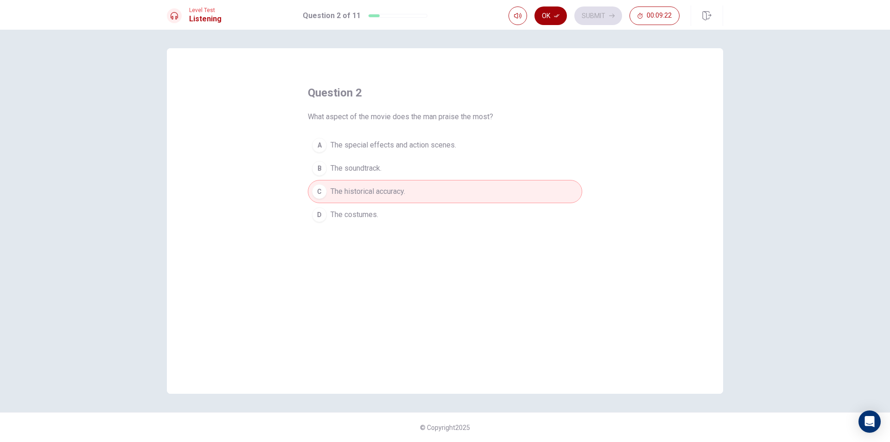
click at [555, 17] on icon "button" at bounding box center [557, 16] width 6 height 6
click at [608, 11] on button "Submit" at bounding box center [598, 15] width 48 height 19
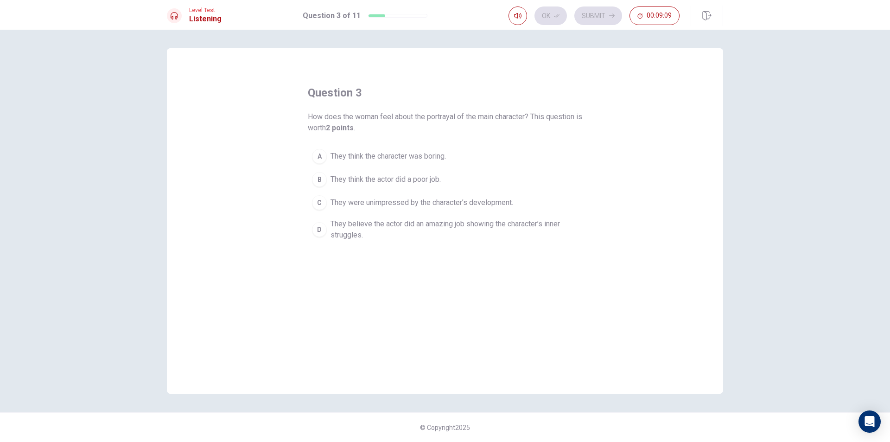
click at [316, 225] on div "D" at bounding box center [319, 229] width 15 height 15
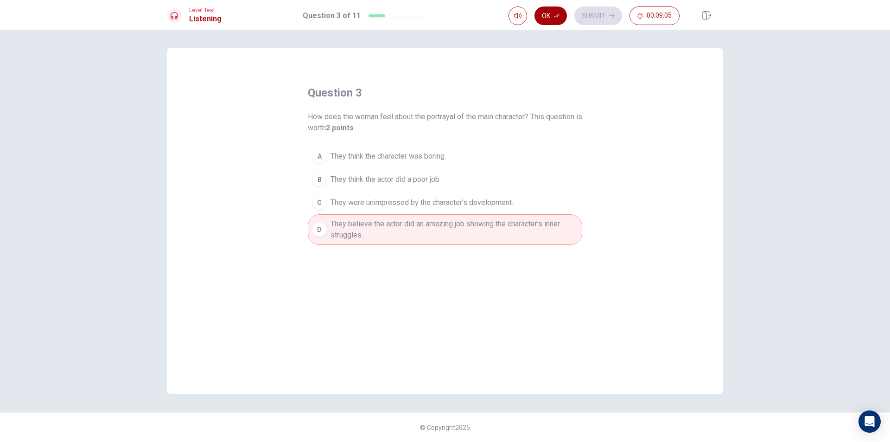
click at [553, 12] on button "Ok" at bounding box center [550, 15] width 32 height 19
click at [591, 10] on button "Submit" at bounding box center [598, 15] width 48 height 19
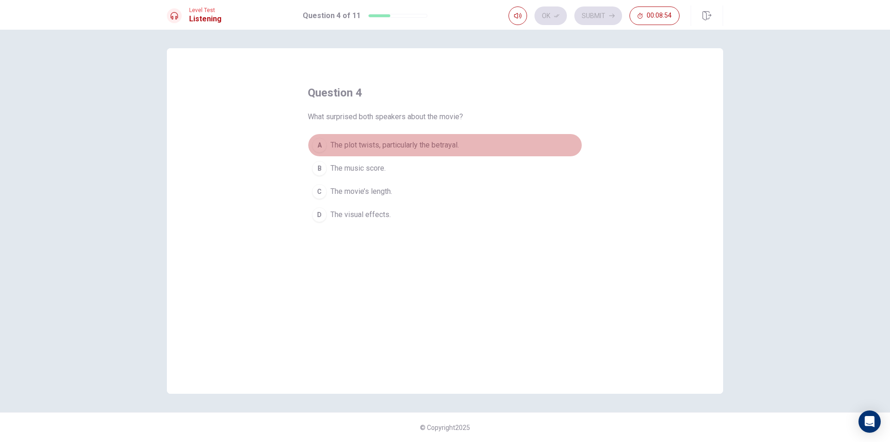
click at [403, 147] on span "The plot twists, particularly the betrayal." at bounding box center [394, 144] width 128 height 11
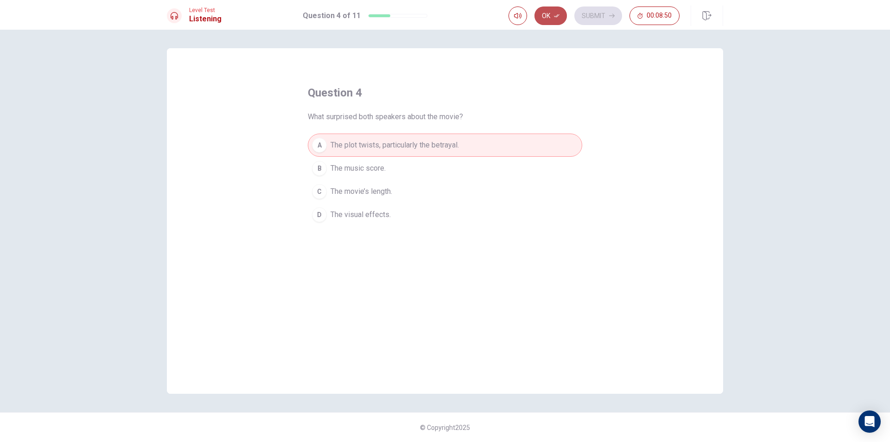
click at [551, 12] on button "Ok" at bounding box center [550, 15] width 32 height 19
click at [604, 17] on button "Submit" at bounding box center [598, 15] width 48 height 19
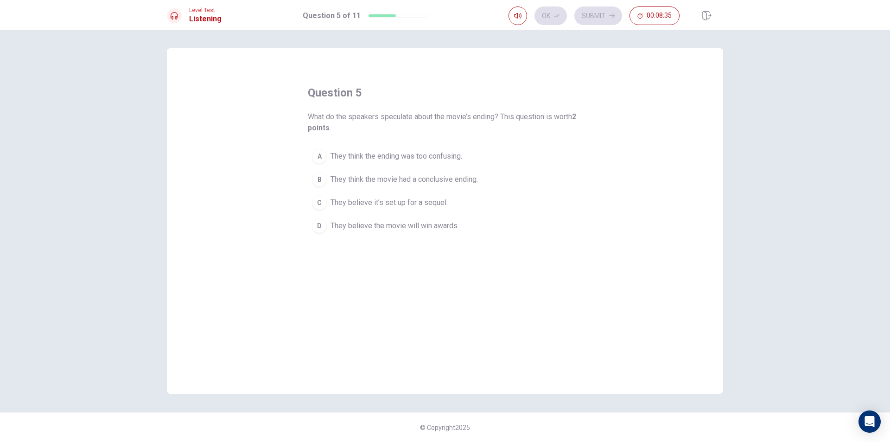
click at [434, 204] on span "They believe it’s set up for a sequel." at bounding box center [388, 202] width 117 height 11
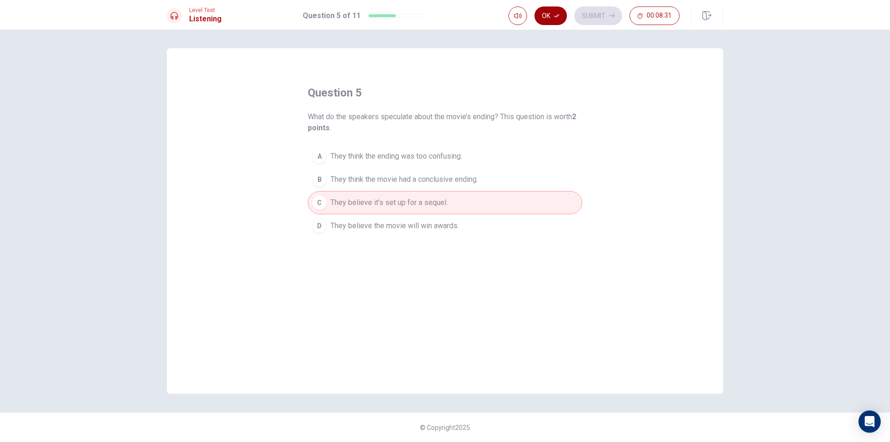
click at [550, 10] on button "Ok" at bounding box center [550, 15] width 32 height 19
click at [600, 13] on button "Submit" at bounding box center [598, 15] width 48 height 19
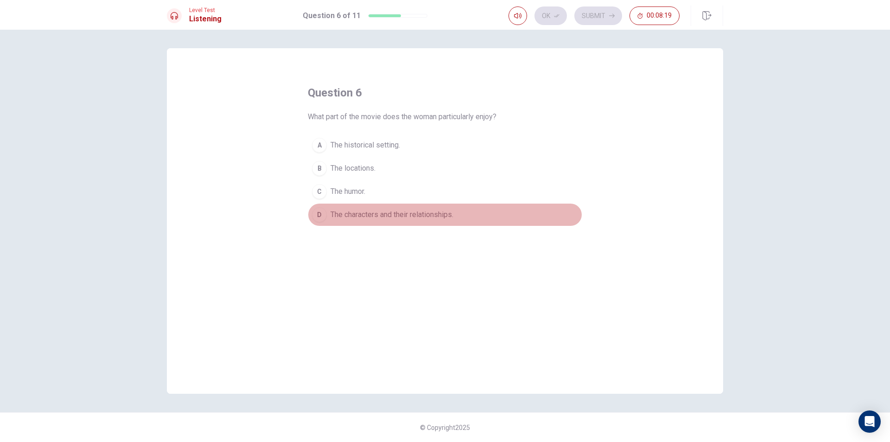
click at [387, 213] on span "The characters and their relationships." at bounding box center [391, 214] width 123 height 11
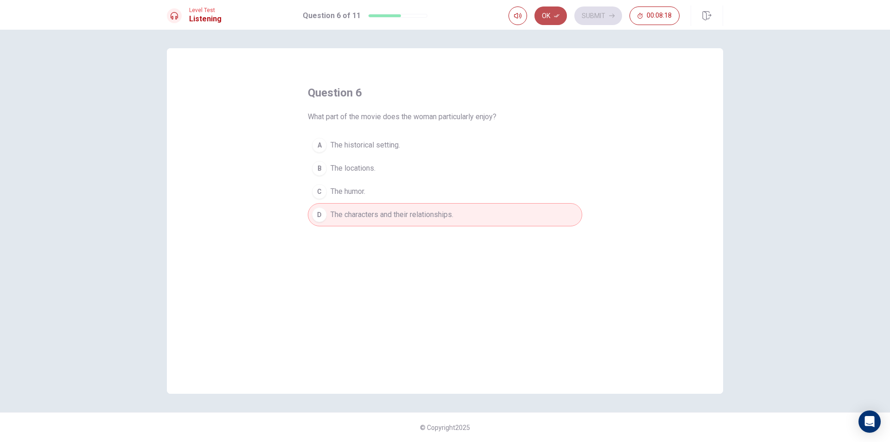
click at [553, 15] on button "Ok" at bounding box center [550, 15] width 32 height 19
click at [609, 8] on button "Submit" at bounding box center [598, 15] width 48 height 19
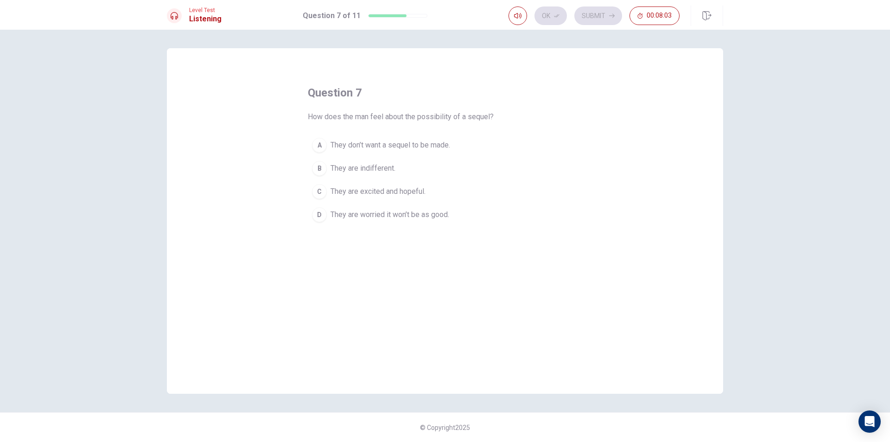
click at [409, 190] on span "They are excited and hopeful." at bounding box center [377, 191] width 95 height 11
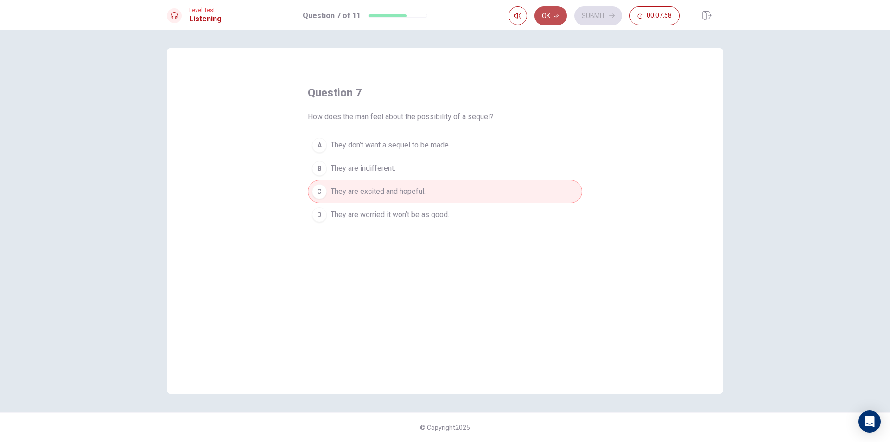
click at [551, 16] on button "Ok" at bounding box center [550, 15] width 32 height 19
click at [588, 12] on button "Submit" at bounding box center [598, 15] width 48 height 19
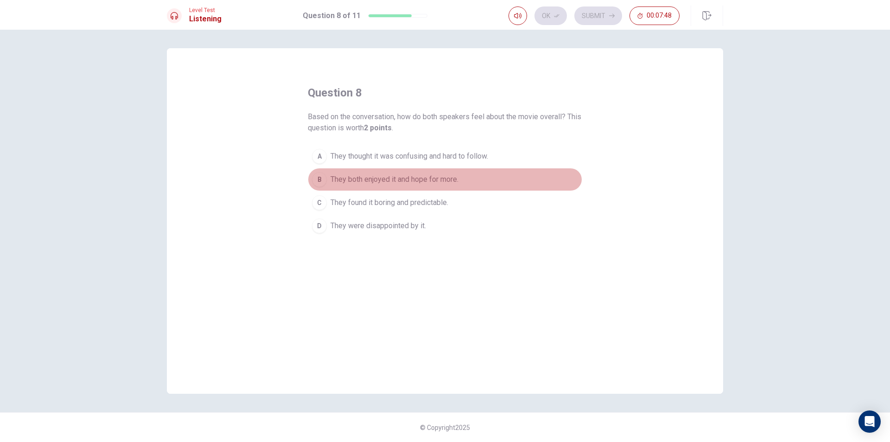
click at [456, 173] on button "B They both enjoyed it and hope for more." at bounding box center [445, 179] width 274 height 23
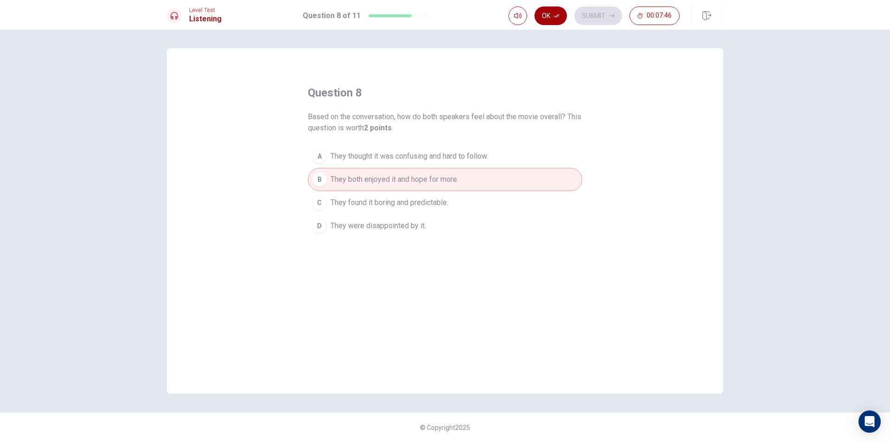
click at [549, 13] on button "Ok" at bounding box center [550, 15] width 32 height 19
click at [591, 12] on button "Submit" at bounding box center [598, 15] width 48 height 19
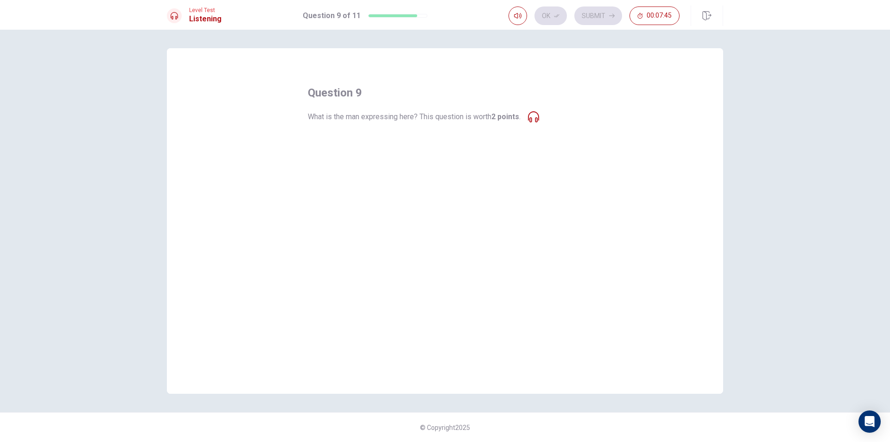
click at [379, 114] on span "What is the man expressing here? This question is worth 2 points ." at bounding box center [414, 116] width 213 height 11
click at [403, 141] on span "Disappointment in the ending." at bounding box center [378, 144] width 96 height 11
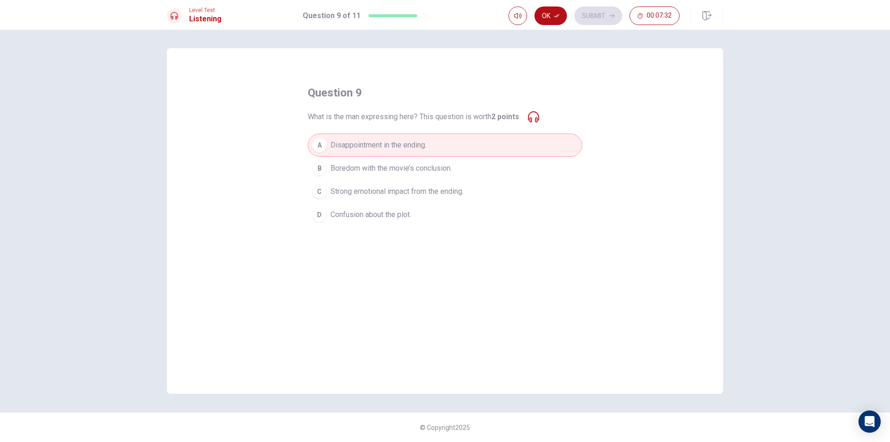
click at [418, 216] on button "D Confusion about the plot." at bounding box center [445, 214] width 274 height 23
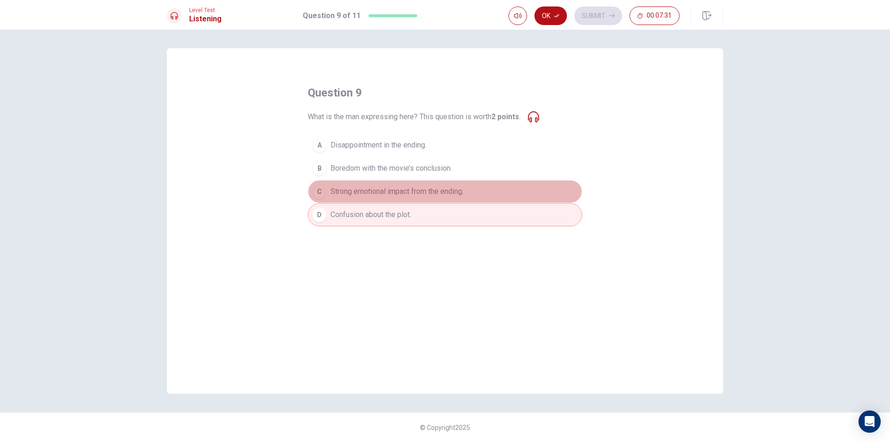
click at [450, 190] on span "Strong emotional impact from the ending." at bounding box center [396, 191] width 133 height 11
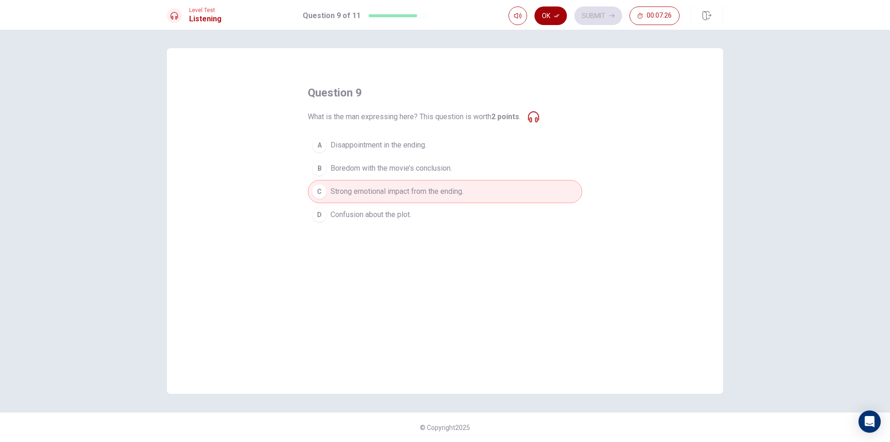
click at [560, 13] on button "Ok" at bounding box center [550, 15] width 32 height 19
click at [605, 18] on button "Submit" at bounding box center [598, 15] width 48 height 19
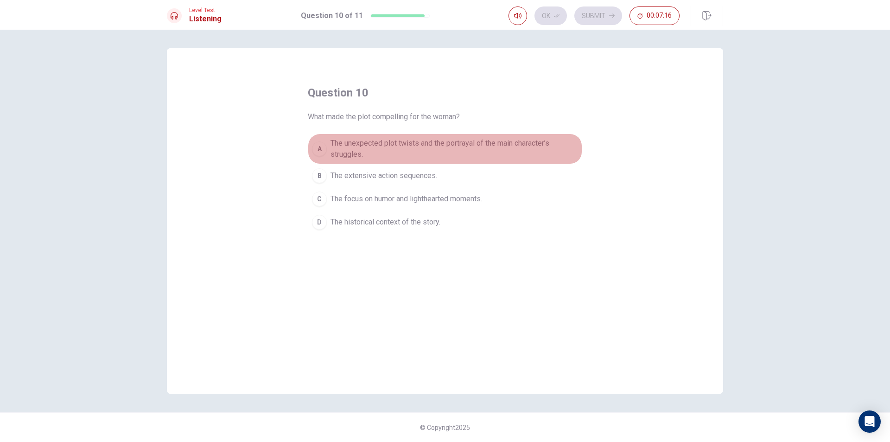
click at [449, 143] on span "The unexpected plot twists and the portrayal of the main character’s struggles." at bounding box center [453, 149] width 247 height 22
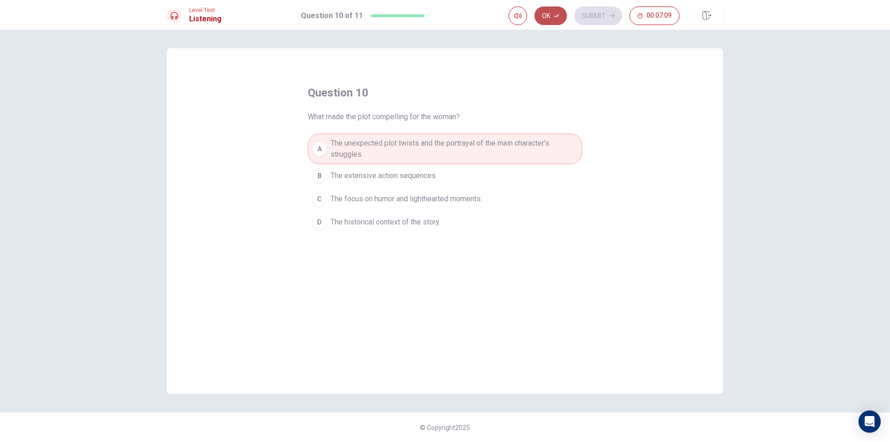
click at [549, 12] on button "Ok" at bounding box center [550, 15] width 32 height 19
click at [604, 12] on button "Submit" at bounding box center [598, 15] width 48 height 19
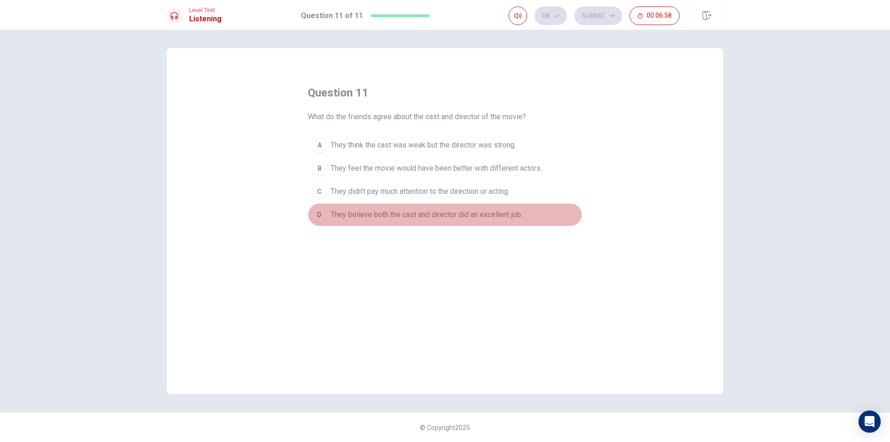
click at [489, 216] on span "They believe both the cast and director did an excellent job." at bounding box center [426, 214] width 192 height 11
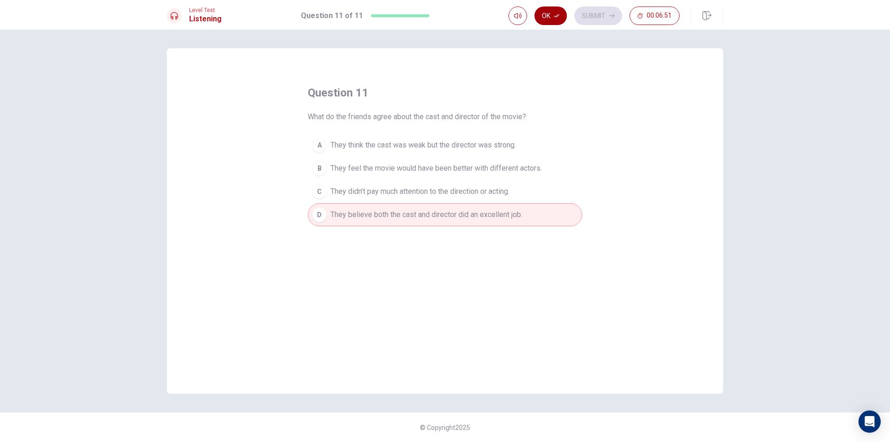
click at [550, 12] on button "Ok" at bounding box center [550, 15] width 32 height 19
click at [597, 16] on button "Submit" at bounding box center [598, 15] width 48 height 19
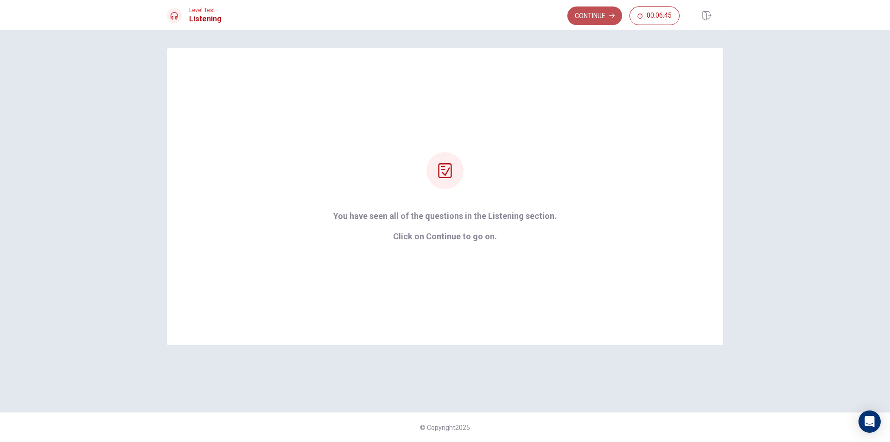
click at [599, 16] on button "Continue" at bounding box center [594, 15] width 55 height 19
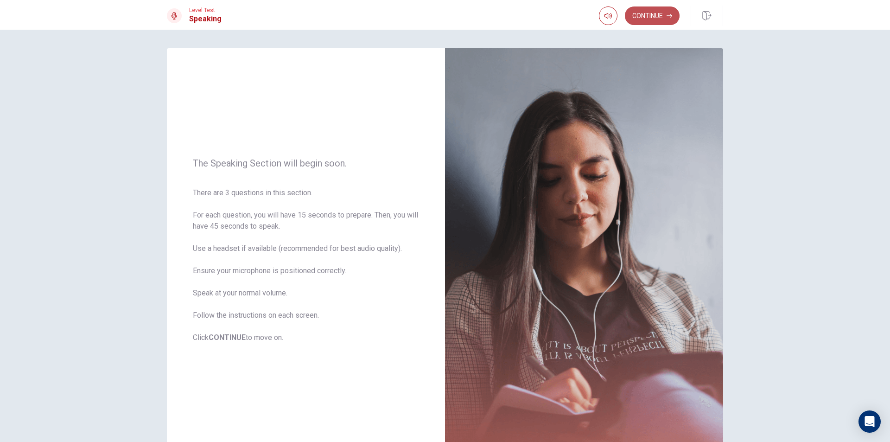
click at [656, 14] on button "Continue" at bounding box center [652, 15] width 55 height 19
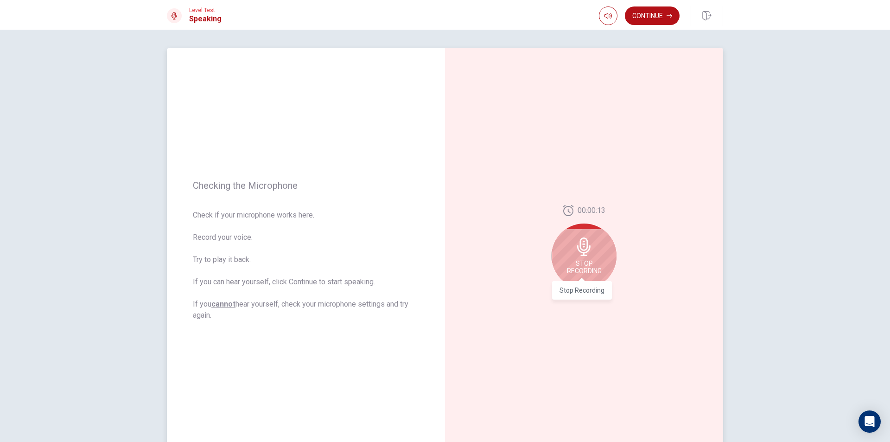
click at [594, 261] on span "Stop Recording" at bounding box center [584, 267] width 35 height 15
click at [594, 261] on div at bounding box center [583, 249] width 65 height 65
click at [572, 296] on icon "Record Again" at bounding box center [574, 296] width 6 height 6
click at [587, 257] on div "Stop Recording" at bounding box center [583, 255] width 65 height 65
click at [589, 253] on icon at bounding box center [586, 249] width 19 height 19
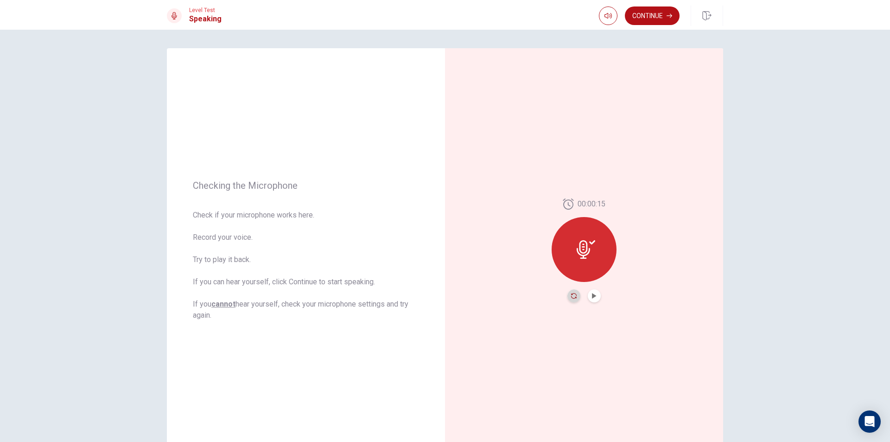
click at [573, 295] on icon "Record Again" at bounding box center [574, 296] width 6 height 6
click at [591, 256] on div "Stop Recording" at bounding box center [583, 255] width 65 height 65
click at [592, 296] on icon "Play Audio" at bounding box center [594, 296] width 4 height 6
click at [573, 296] on icon "Record Again" at bounding box center [574, 296] width 6 height 6
click at [577, 249] on icon at bounding box center [583, 246] width 13 height 19
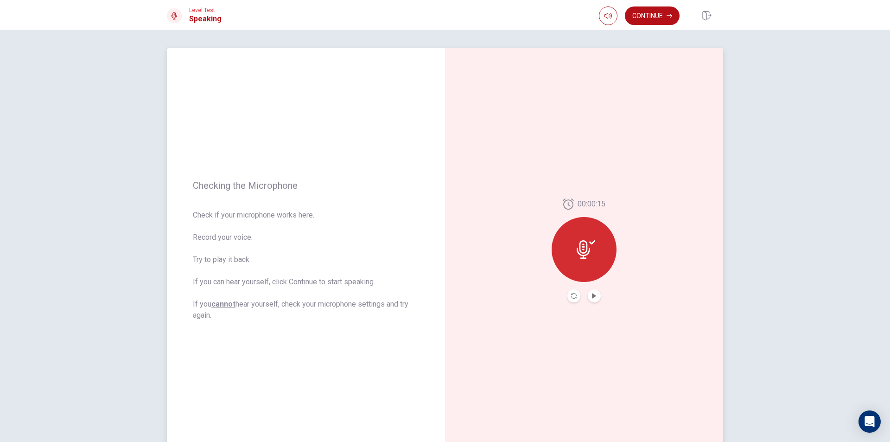
click at [586, 249] on icon at bounding box center [586, 249] width 19 height 19
click at [572, 298] on icon "Record Again" at bounding box center [574, 296] width 6 height 6
click at [587, 259] on div "Stop Recording" at bounding box center [583, 255] width 65 height 65
click at [592, 297] on icon "Play Audio" at bounding box center [594, 296] width 4 height 6
click at [655, 13] on button "Continue" at bounding box center [652, 15] width 55 height 19
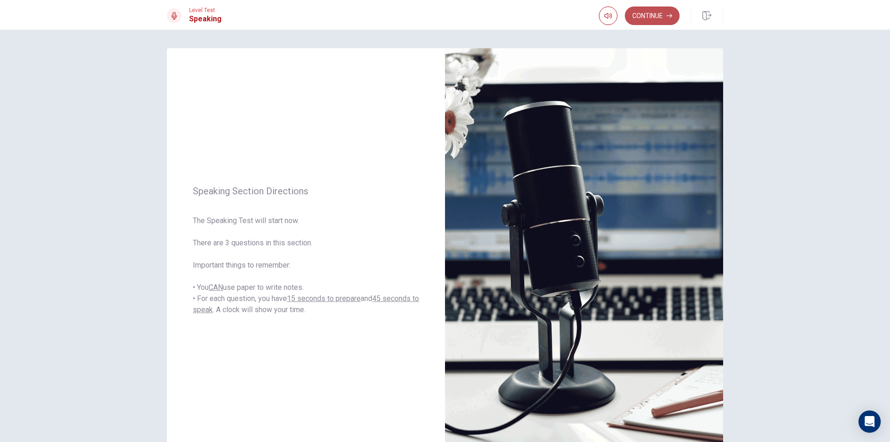
click at [660, 13] on button "Continue" at bounding box center [652, 15] width 55 height 19
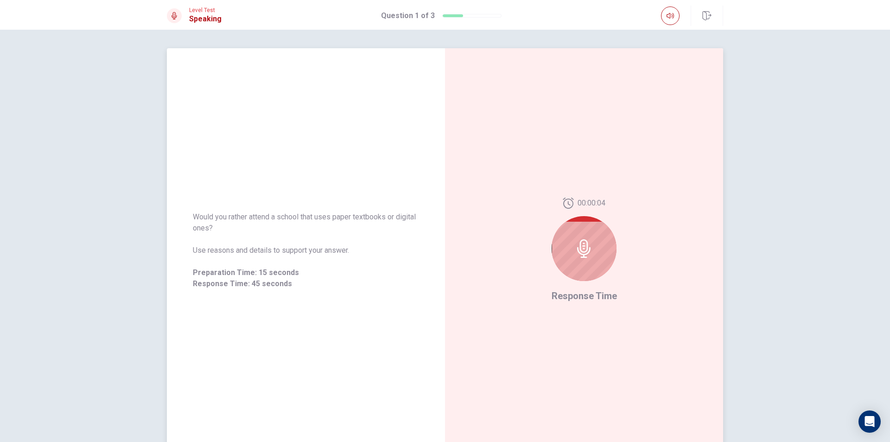
click at [585, 247] on icon at bounding box center [584, 248] width 19 height 19
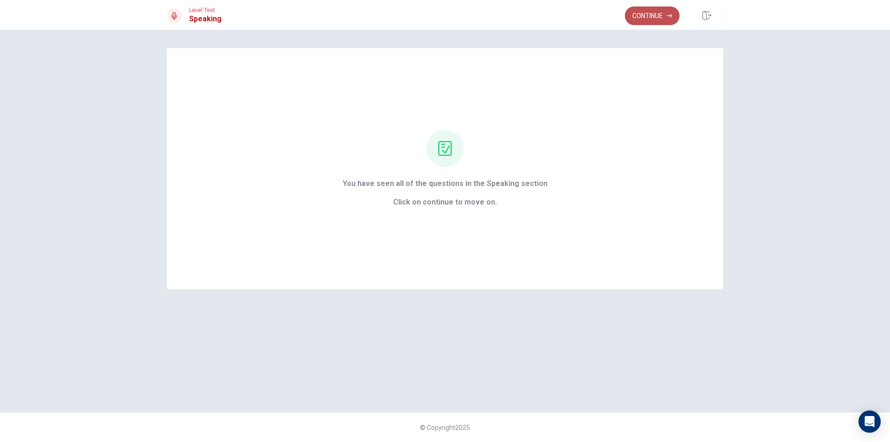
click at [657, 10] on button "Continue" at bounding box center [652, 15] width 55 height 19
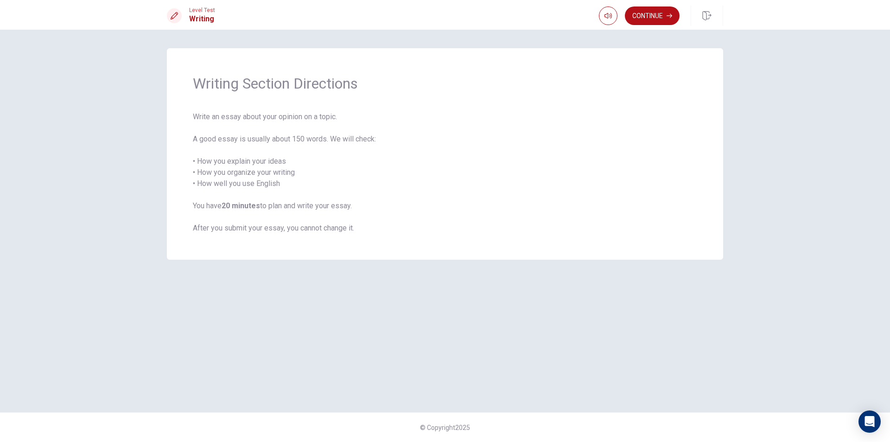
drag, startPoint x: 459, startPoint y: 287, endPoint x: 408, endPoint y: 313, distance: 57.2
drag, startPoint x: 408, startPoint y: 313, endPoint x: 404, endPoint y: 321, distance: 9.1
drag, startPoint x: 651, startPoint y: 10, endPoint x: 0, endPoint y: 156, distance: 667.3
click at [0, 159] on div "Level Test Writing Continue Continue Writing Section Directions Write an essay …" at bounding box center [445, 221] width 890 height 442
click at [658, 12] on button "Continue" at bounding box center [652, 15] width 55 height 19
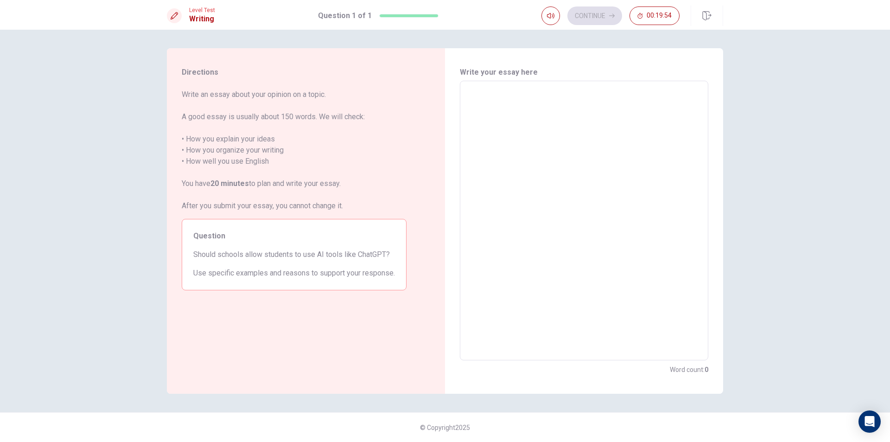
click at [476, 99] on textarea at bounding box center [583, 221] width 235 height 264
type textarea "I"
type textarea "x"
type textarea "In"
type textarea "x"
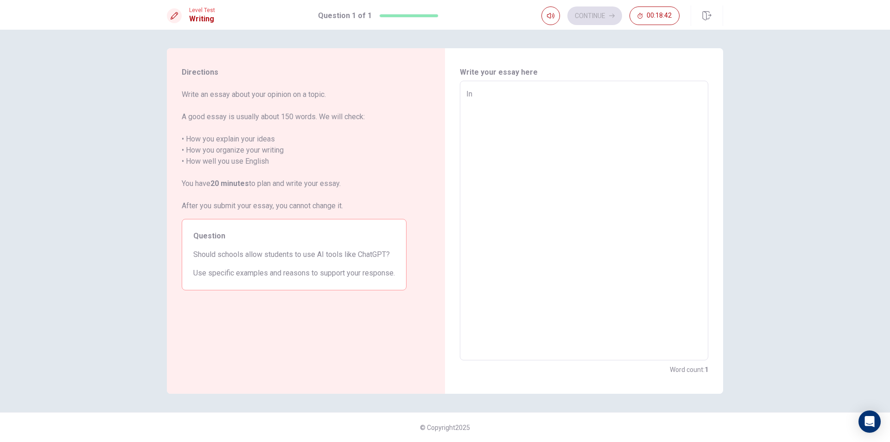
type textarea "In"
type textarea "x"
type textarea "In m"
type textarea "x"
type textarea "In my"
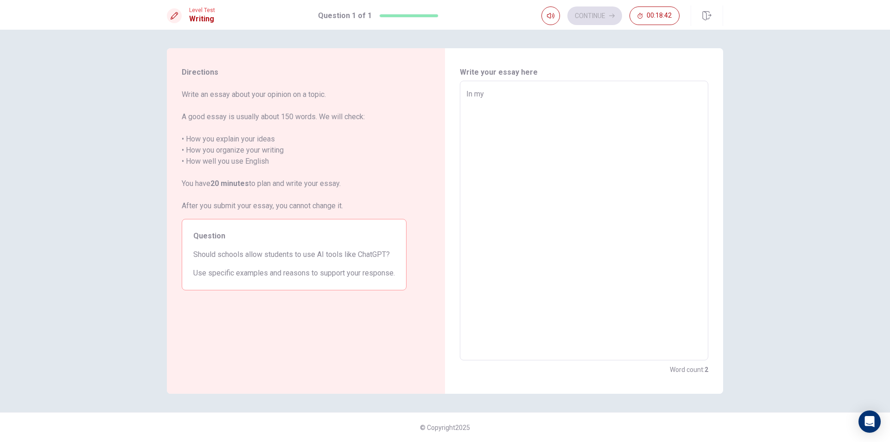
type textarea "x"
type textarea "In my"
type textarea "x"
type textarea "In my o"
type textarea "x"
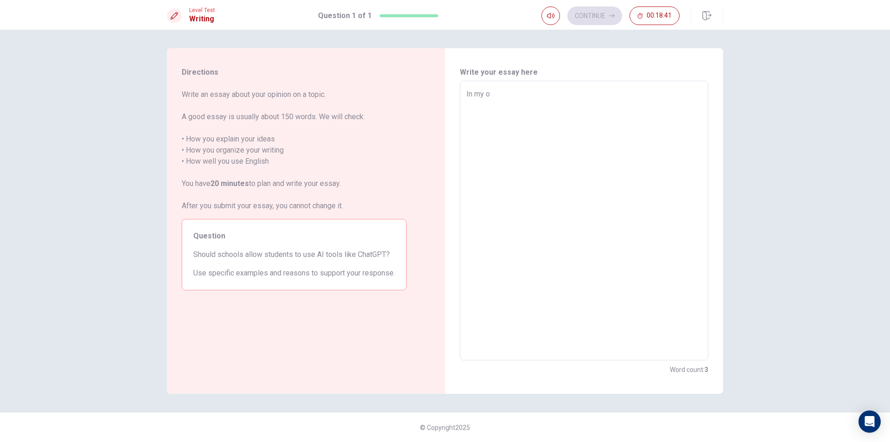
type textarea "In my op"
type textarea "x"
type textarea "In my opi"
type textarea "x"
type textarea "In my opio"
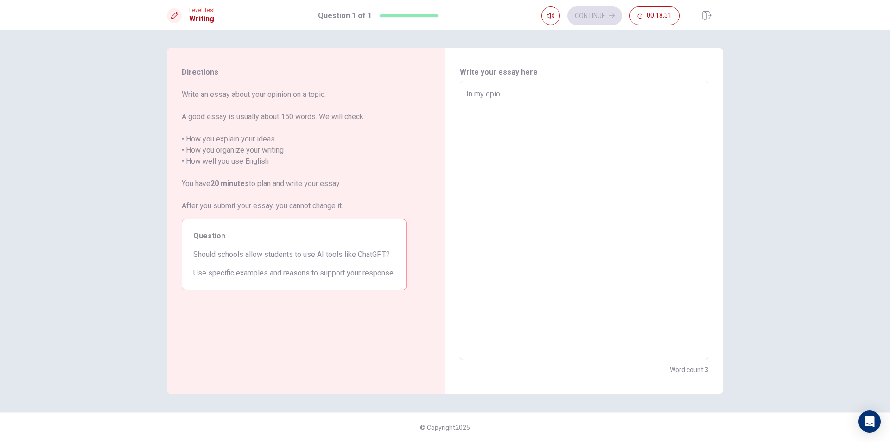
type textarea "x"
type textarea "In my opi"
type textarea "x"
type textarea "In my opin"
type textarea "x"
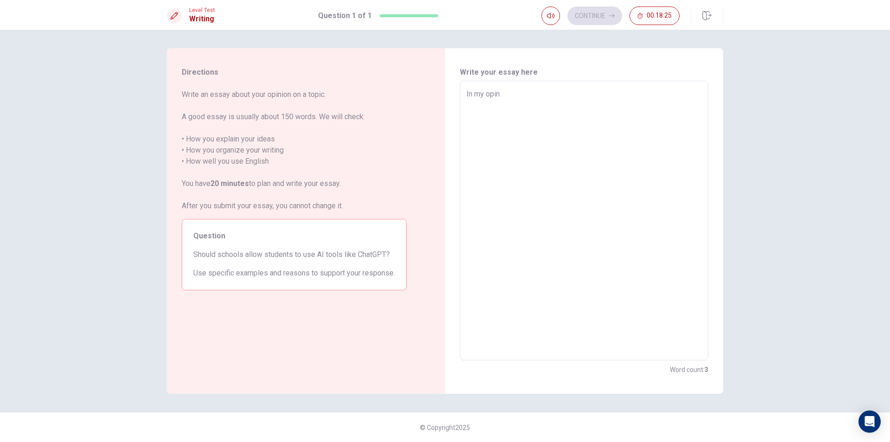
type textarea "In my opini"
type textarea "x"
type textarea "In my opinio"
type textarea "x"
type textarea "In my opinion"
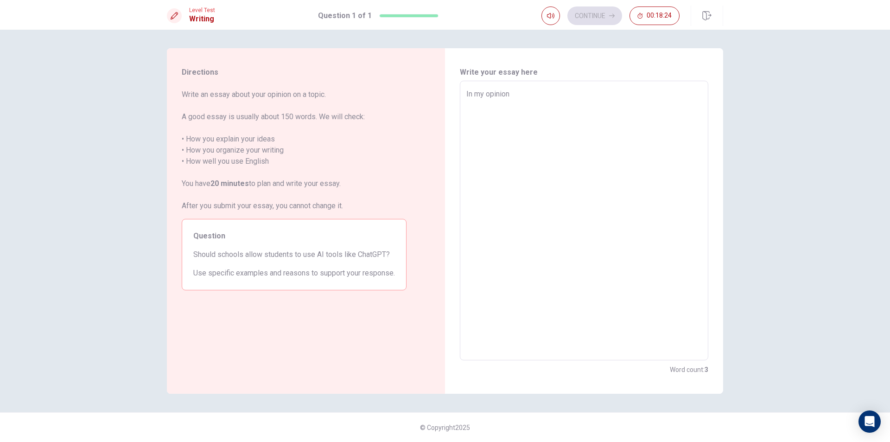
type textarea "x"
type textarea "In my opinion,"
type textarea "x"
type textarea "In my opinion,"
type textarea "x"
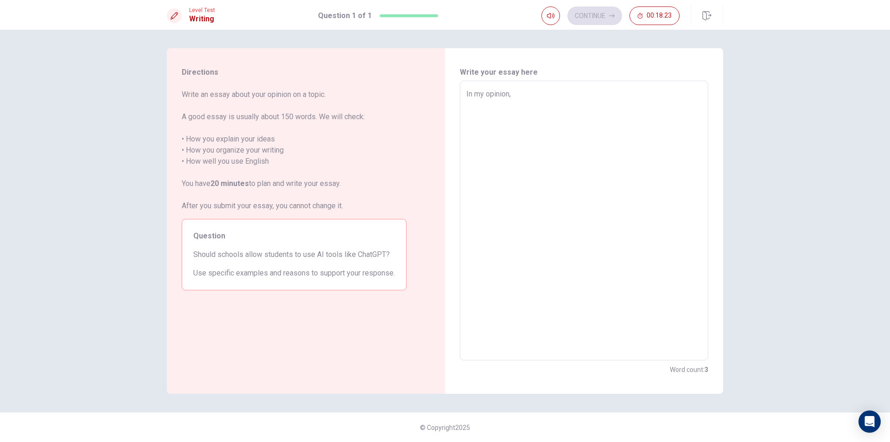
type textarea "In my opinion, s"
type textarea "x"
type textarea "In my opinion, sc"
type textarea "x"
type textarea "In my opinion, sch"
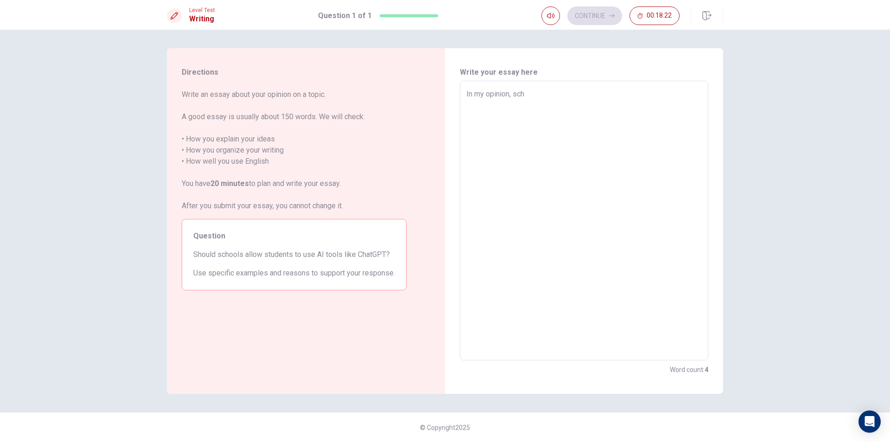
type textarea "x"
type textarea "In my opinion, scho"
type textarea "x"
type textarea "In my opinion, schoo"
type textarea "x"
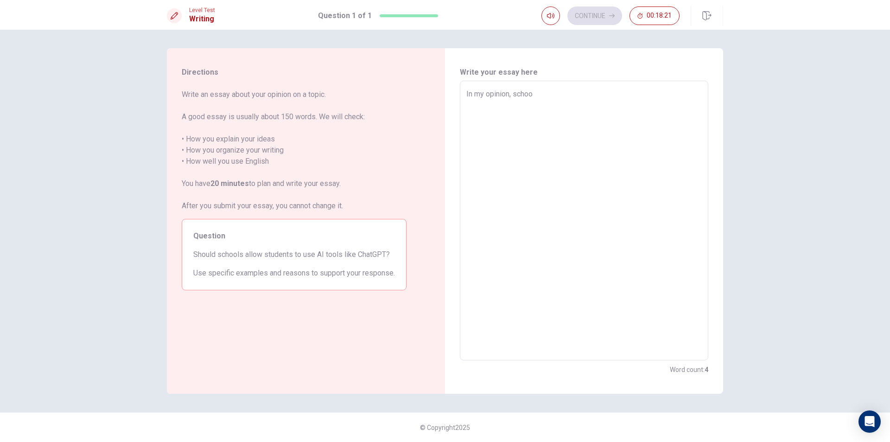
type textarea "In my opinion, school"
type textarea "x"
type textarea "In my opinion, school"
type textarea "x"
type textarea "In my opinion, school s"
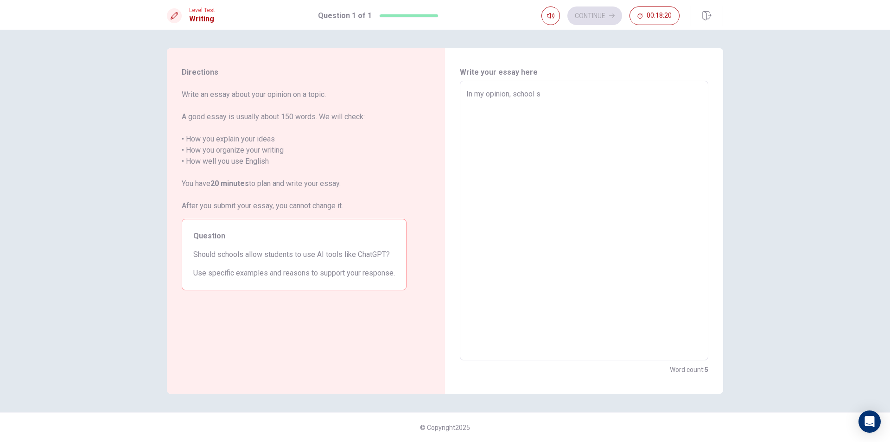
type textarea "x"
type textarea "In my opinion, school sh"
type textarea "x"
type textarea "In my opinion, school sho"
type textarea "x"
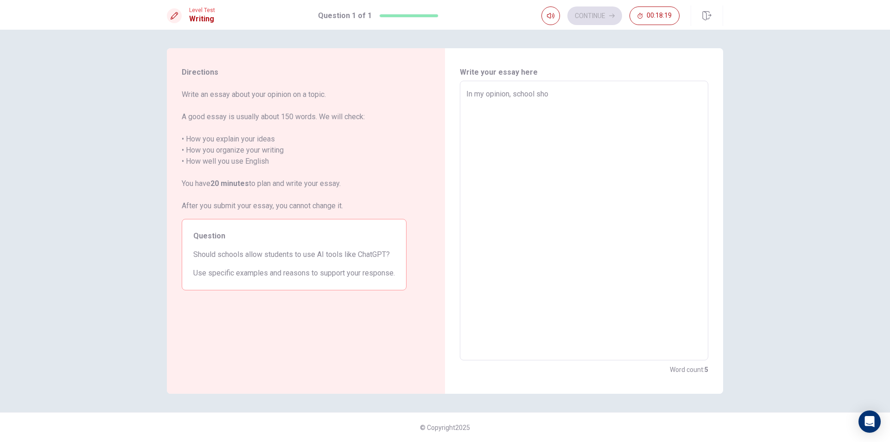
type textarea "In my opinion, school shou"
type textarea "x"
type textarea "In my opinion, school shoul"
type textarea "x"
type textarea "In my opinion, school should"
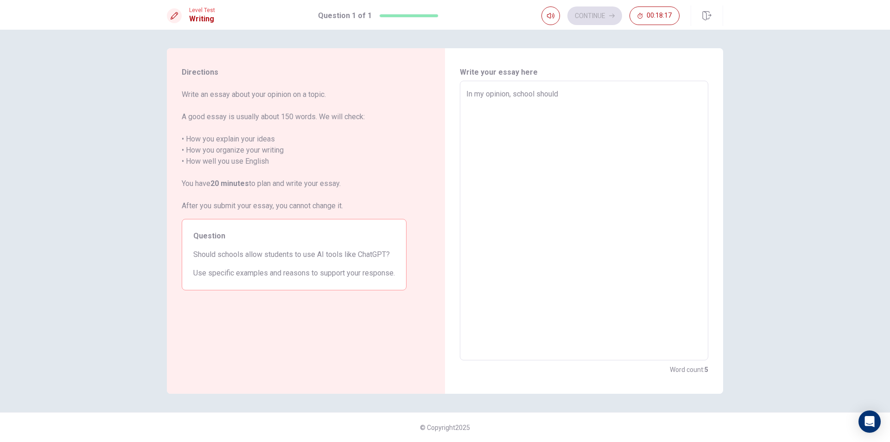
type textarea "x"
type textarea "In my opinion, school should"
type textarea "x"
type textarea "In my opinion, school should a"
type textarea "x"
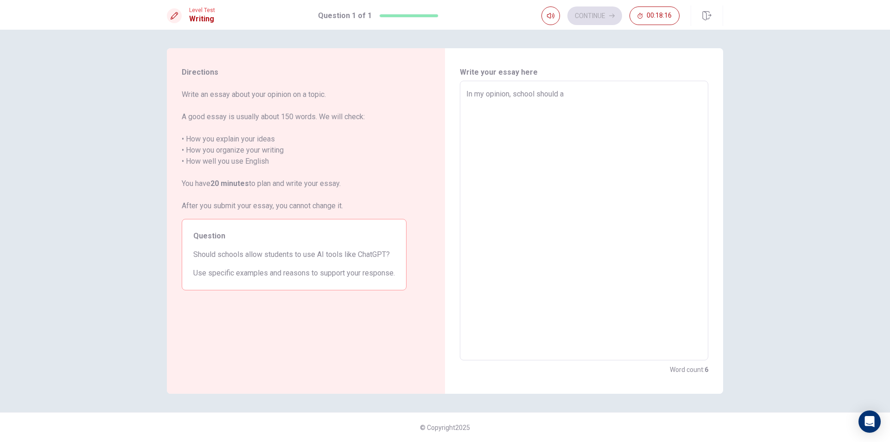
type textarea "In my opinion, school should al"
type textarea "x"
type textarea "In my opinion, school should all"
type textarea "x"
type textarea "In my opinion, school should allo"
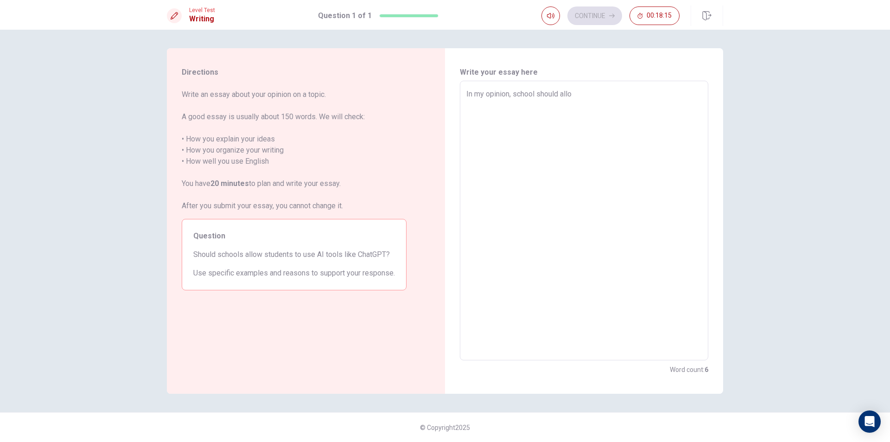
type textarea "x"
type textarea "In my opinion, school should allow"
type textarea "x"
type textarea "In my opinion, school should allow"
type textarea "x"
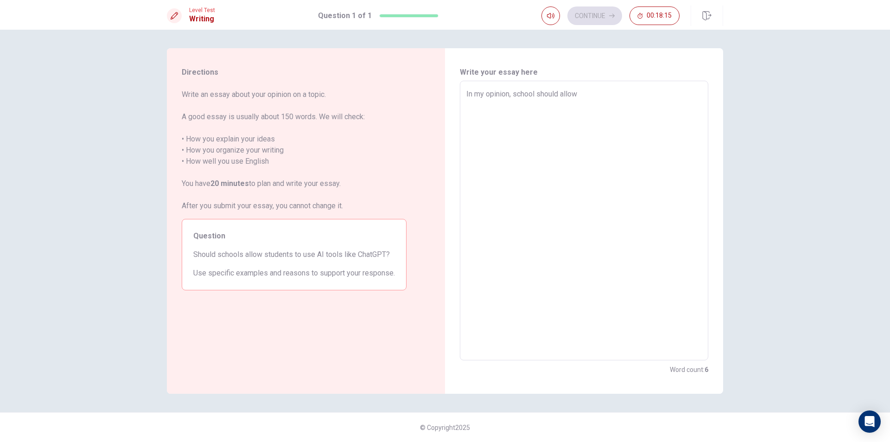
type textarea "In my opinion, school should allow s"
type textarea "x"
type textarea "In my opinion, school should allow st"
type textarea "x"
type textarea "In my opinion, school should allow stu"
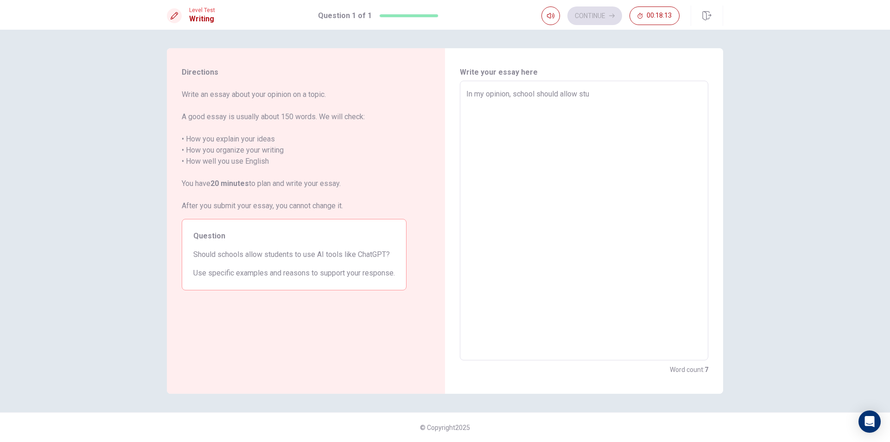
type textarea "x"
type textarea "In my opinion, school should allow stud"
type textarea "x"
type textarea "In my opinion, school should allow stude"
type textarea "x"
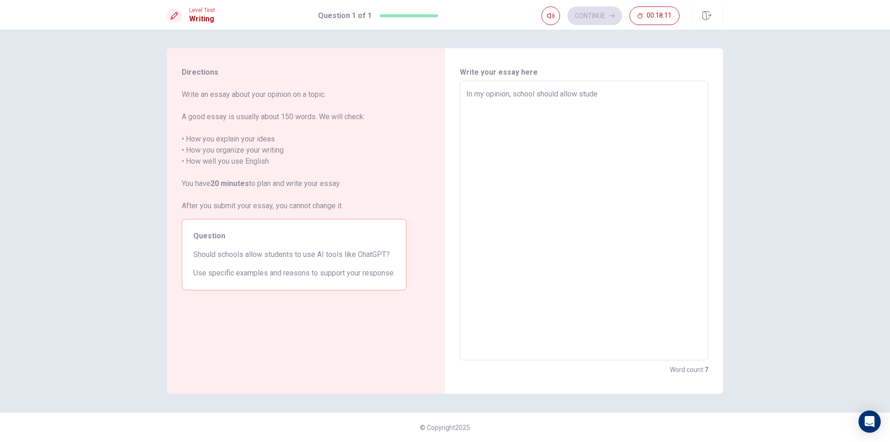
type textarea "In my opinion, school should allow studen"
type textarea "x"
type textarea "In my opinion, school should allow student"
type textarea "x"
type textarea "In my opinion, school should allow students"
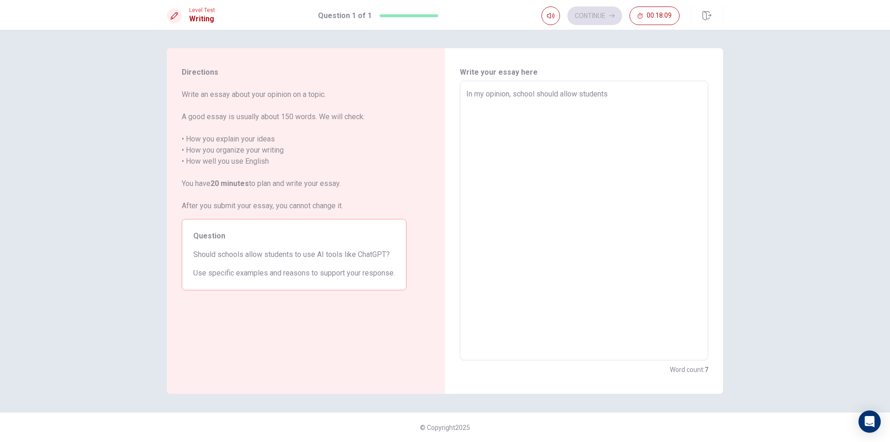
type textarea "x"
type textarea "In my opinion, school should allow students"
type textarea "x"
type textarea "In my opinion, school should allow students t"
type textarea "x"
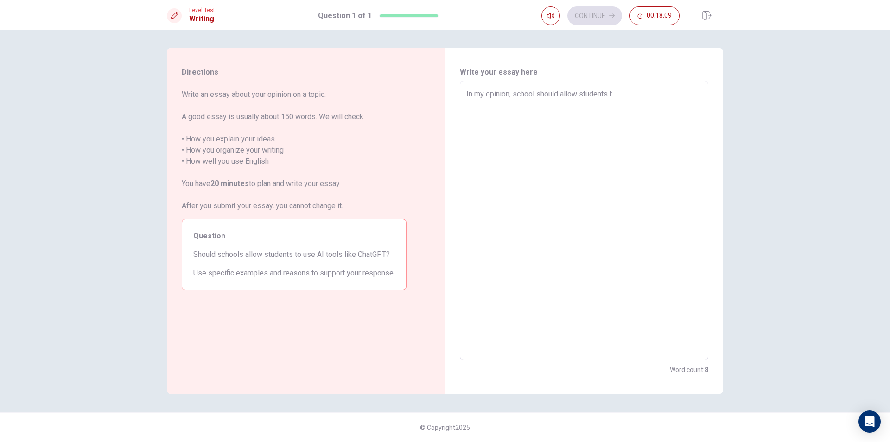
type textarea "In my opinion, school should allow students to"
type textarea "x"
type textarea "In my opinion, school should allow students to"
type textarea "x"
type textarea "In my opinion, school should allow students to u"
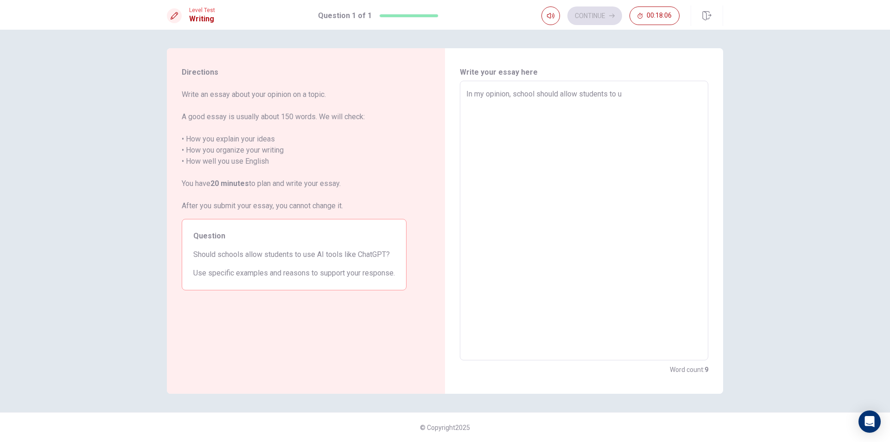
type textarea "x"
type textarea "In my opinion, school should allow students to us"
type textarea "x"
type textarea "In my opinion, school should allow students to use"
type textarea "x"
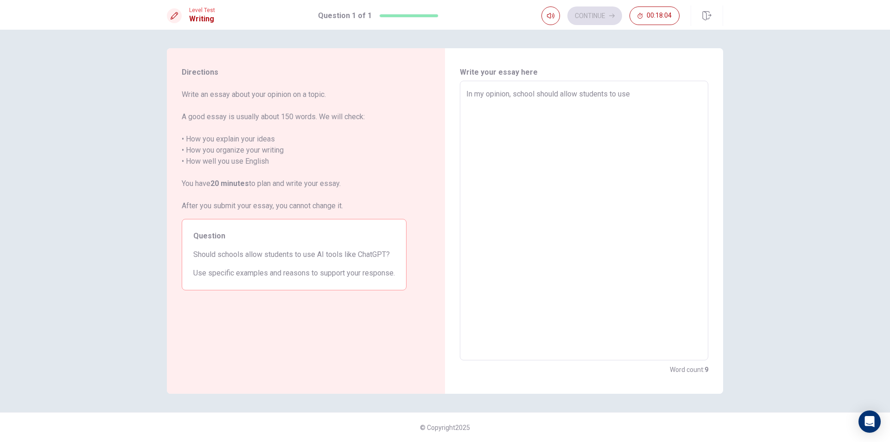
type textarea "In my opinion, school should allow students to use"
type textarea "x"
type textarea "In my opinion, school should allow students to use A"
type textarea "x"
type textarea "In my opinion, school should allow students to use AL"
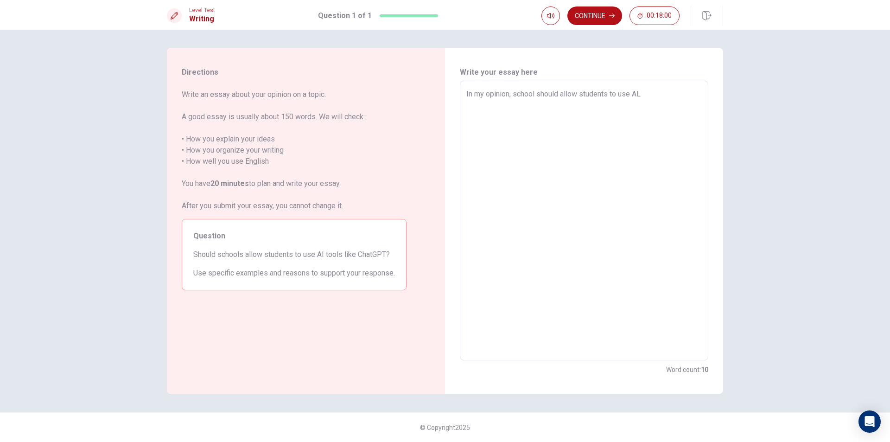
type textarea "x"
type textarea "In my opinion, school should allow students to use A"
type textarea "x"
type textarea "In my opinion, school should allow students to use AI"
type textarea "x"
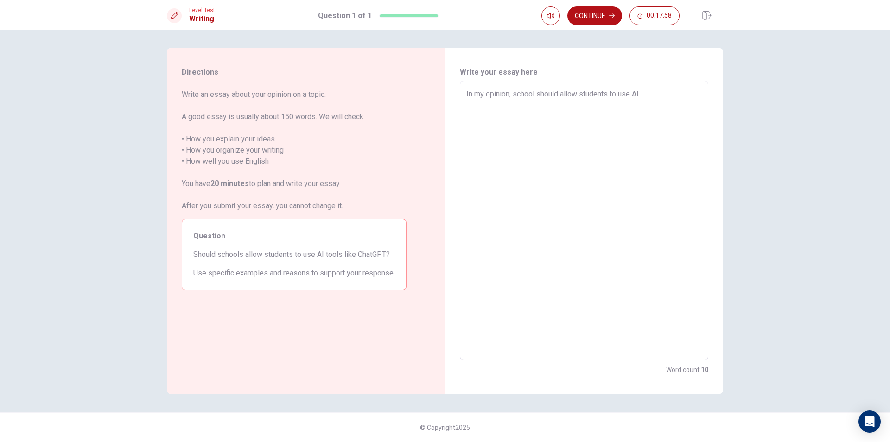
type textarea "In my opinion, school should allow students to use AI"
type textarea "x"
type textarea "In my opinion, school should allow students to use AI t"
type textarea "x"
type textarea "In my opinion, school should allow students to use AI to"
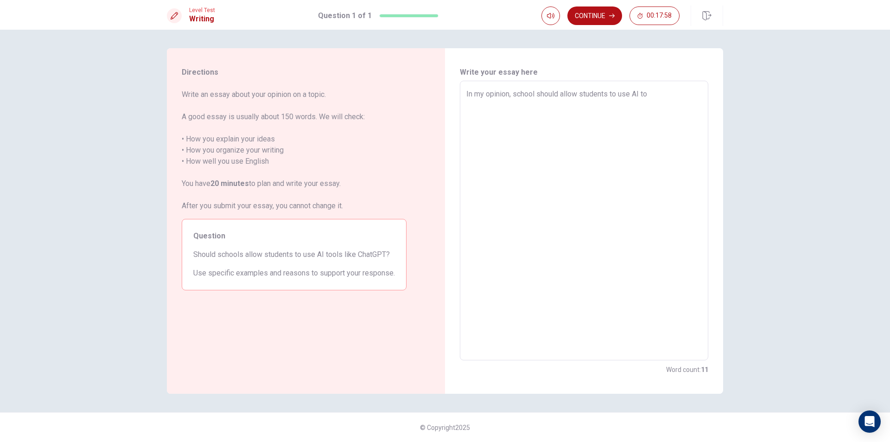
type textarea "x"
type textarea "In my opinion, school should allow students to use AI too"
type textarea "x"
type textarea "In my opinion, school should allow students to use AI tool"
type textarea "x"
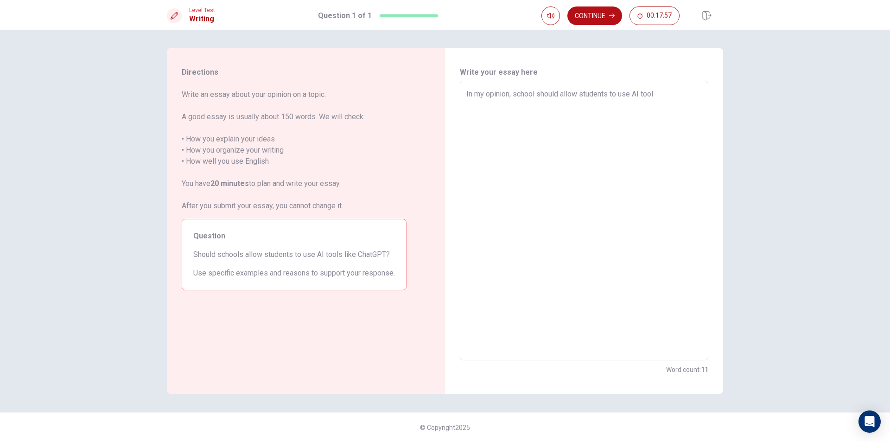
type textarea "In my opinion, school should allow students to use AI tools"
type textarea "x"
type textarea "In my opinion, school should allow students to use AI tools"
type textarea "x"
type textarea "In my opinion, school should allow students to use AI tools l"
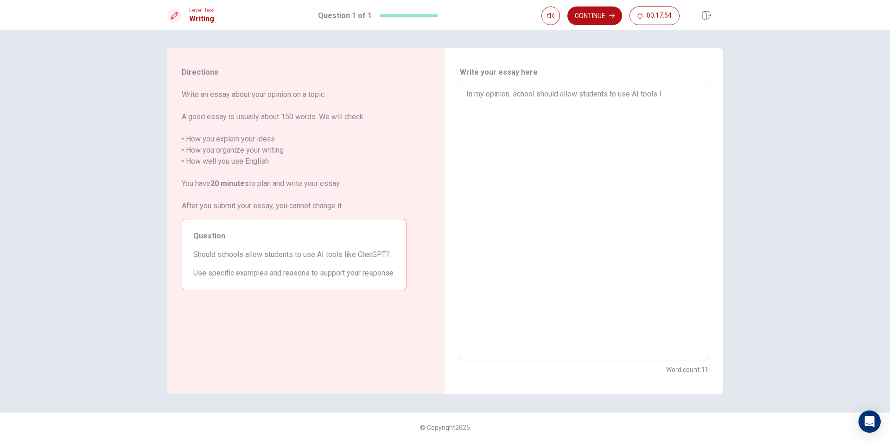
type textarea "x"
type textarea "In my opinion, school should allow students to use AI tools li"
type textarea "x"
type textarea "In my opinion, school should allow students to use AI tools lik"
type textarea "x"
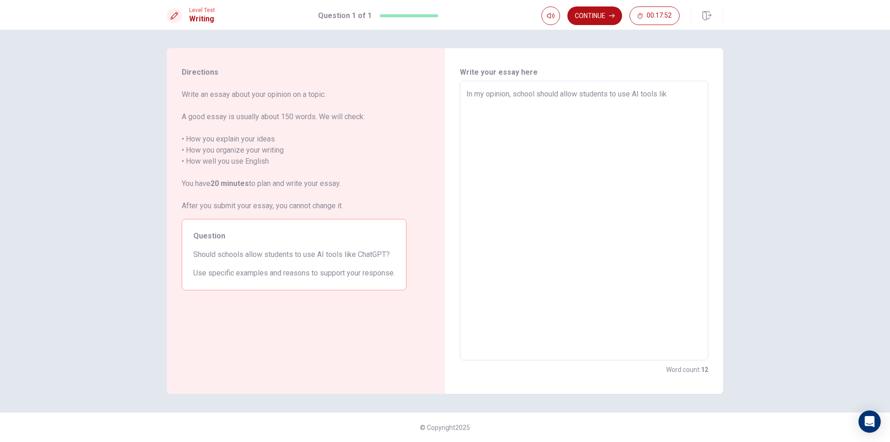
type textarea "In my opinion, school should allow students to use AI tools like"
type textarea "x"
type textarea "In my opinion, school should allow students to use AI tools like"
type textarea "x"
type textarea "In my opinion, school should allow students to use AI tools like C"
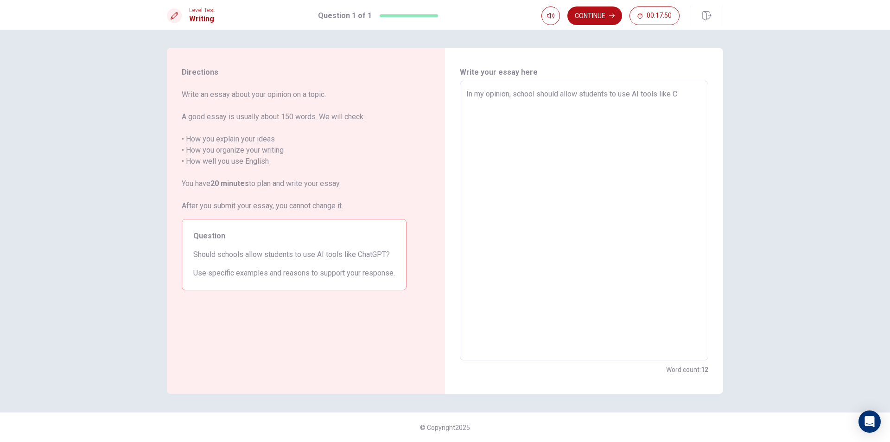
type textarea "x"
type textarea "In my opinion, school should allow students to use AI tools like Ch"
type textarea "x"
type textarea "In my opinion, school should allow students to use AI tools like Cha"
type textarea "x"
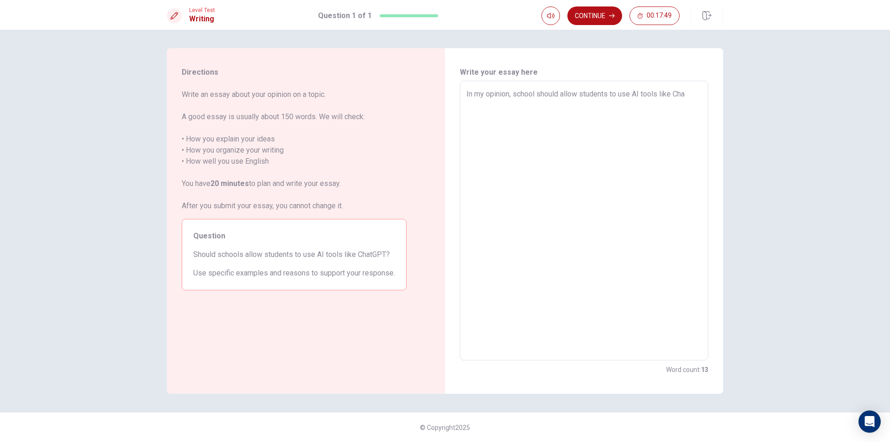
type textarea "In my opinion, school should allow students to use AI tools like Chat"
type textarea "x"
type textarea "In my opinion, school should allow students to use AI tools like Chat"
type textarea "x"
type textarea "In my opinion, school should allow students to use AI tools like Chat G"
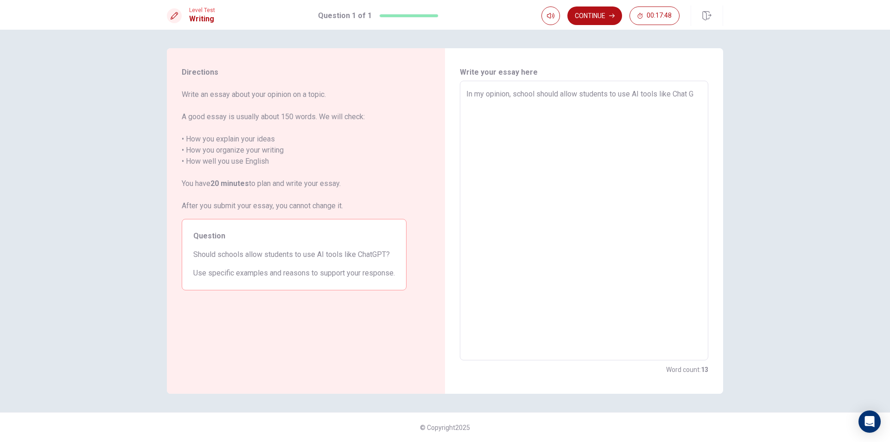
type textarea "x"
type textarea "In my opinion, school should allow students to use AI tools like Chat GP"
type textarea "x"
type textarea "In my opinion, school should allow students to use AI tools like Chat GPT"
type textarea "x"
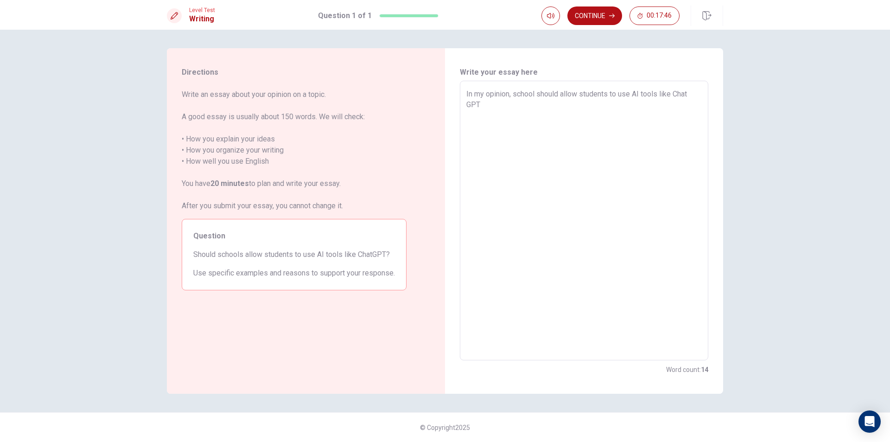
type textarea "In my opinion, school should allow students to use AI tools like Chat GPT"
type textarea "x"
type textarea "In my opinion, school should allow students to use AI tools like Chat GPT b"
type textarea "x"
type textarea "In my opinion, school should allow students to use AI tools like Chat GPT bu"
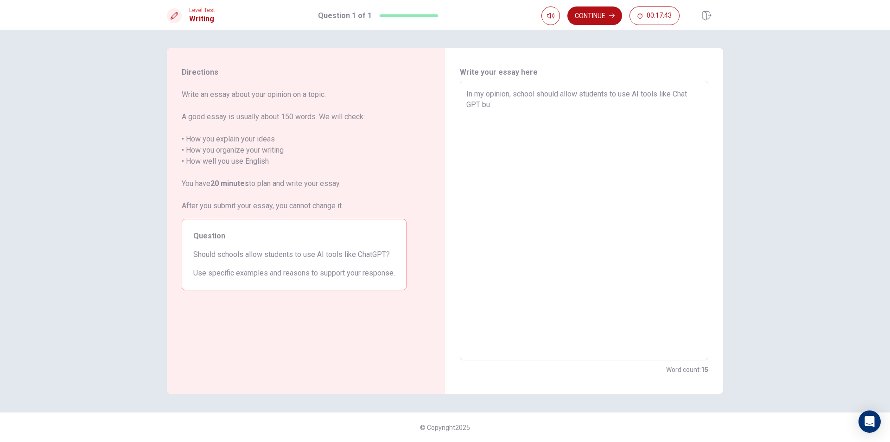
type textarea "x"
type textarea "In my opinion, school should allow students to use AI tools like Chat GPT but"
type textarea "x"
type textarea "In my opinion, school should allow students to use AI tools like Chat GPT but"
type textarea "x"
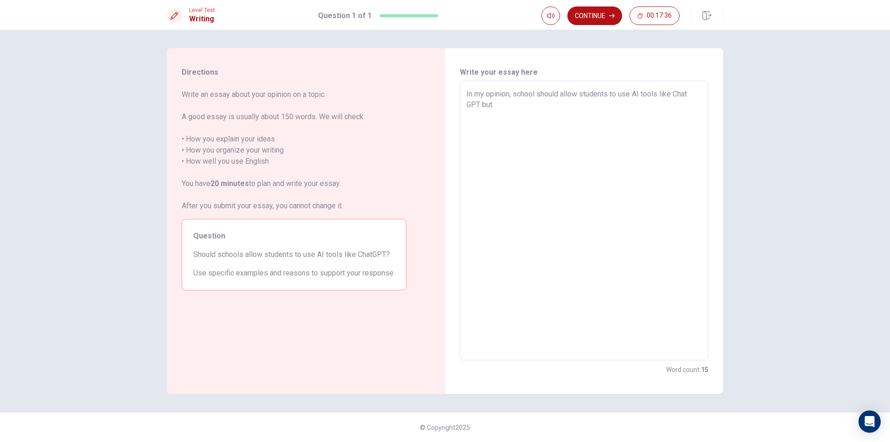
type textarea "In my opinion, school should allow students to use AI tools like Chat GPT but w"
type textarea "x"
type textarea "In my opinion, school should allow students to use AI tools like Chat GPT but wi"
type textarea "x"
type textarea "In my opinion, school should allow students to use AI tools like Chat GPT but w…"
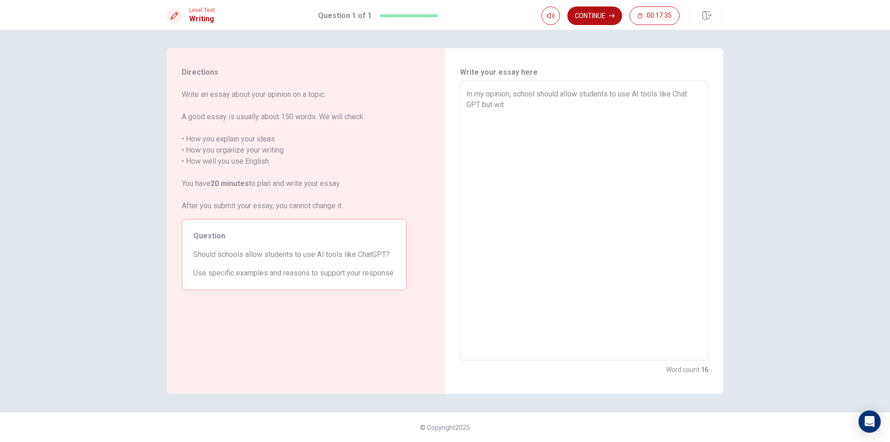
type textarea "x"
type textarea "In my opinion, school should allow students to use AI tools like Chat GPT but w…"
type textarea "x"
type textarea "In my opinion, school should allow students to use AI tools like Chat GPT but w…"
type textarea "x"
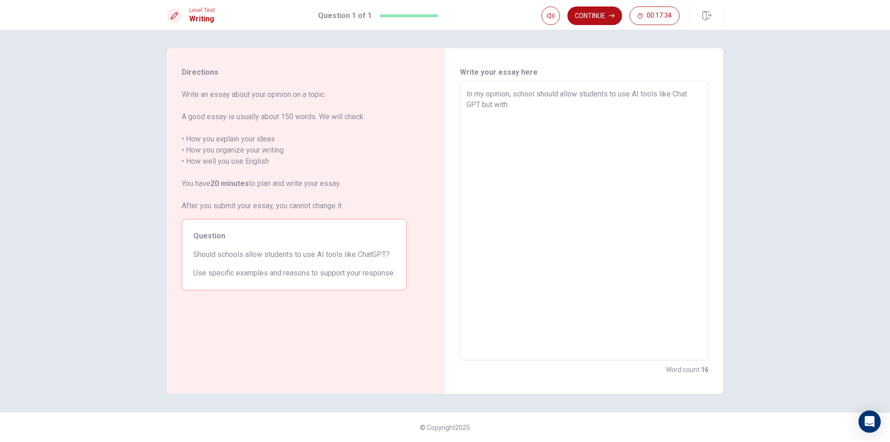
type textarea "In my opinion, school should allow students to use AI tools like Chat GPT but w…"
type textarea "x"
type textarea "In my opinion, school should allow students to use AI tools like Chat GPT but w…"
type textarea "x"
type textarea "In my opinion, school should allow students to use AI tools like Chat GPT but w…"
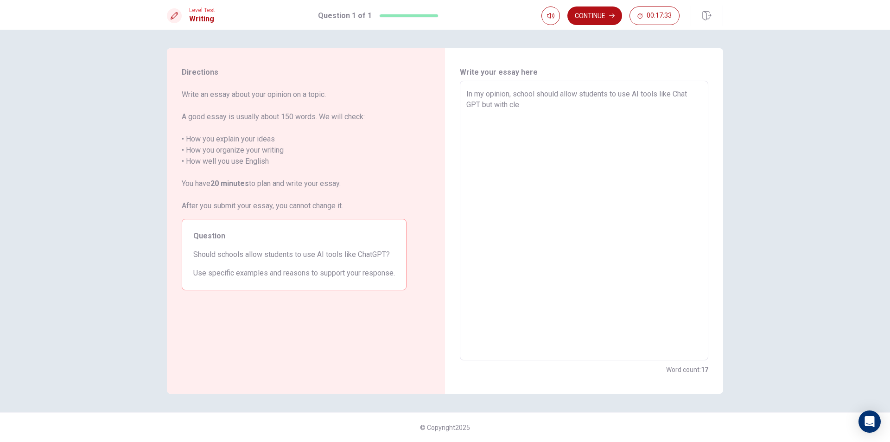
type textarea "x"
type textarea "In my opinion, school should allow students to use AI tools like Chat GPT but w…"
type textarea "x"
type textarea "In my opinion, school should allow students to use AI tools like Chat GPT but w…"
type textarea "x"
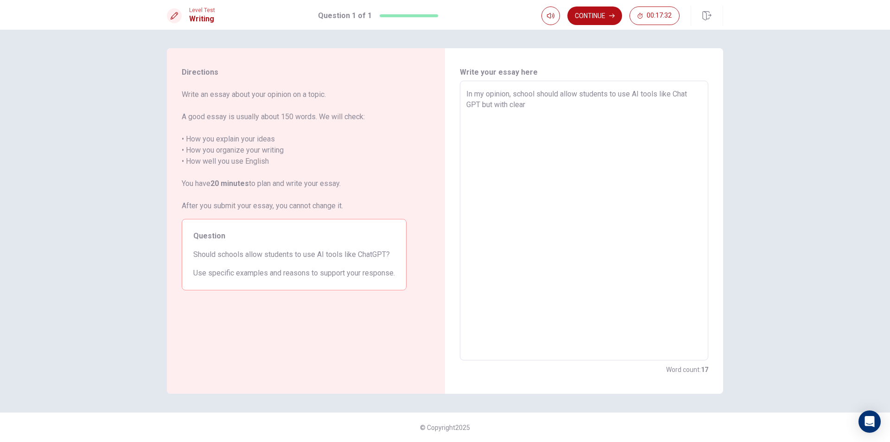
type textarea "In my opinion, school should allow students to use AI tools like Chat GPT but w…"
type textarea "x"
type textarea "In my opinion, school should allow students to use AI tools like Chat GPT but w…"
type textarea "x"
type textarea "In my opinion, school should allow students to use AI tools like Chat GPT but w…"
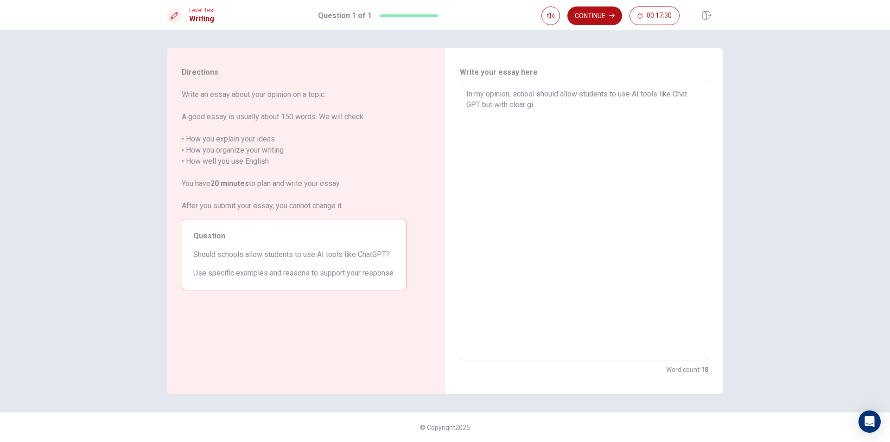
type textarea "x"
type textarea "In my opinion, school should allow students to use AI tools like Chat GPT but w…"
type textarea "x"
type textarea "In my opinion, school should allow students to use AI tools like Chat GPT but w…"
type textarea "x"
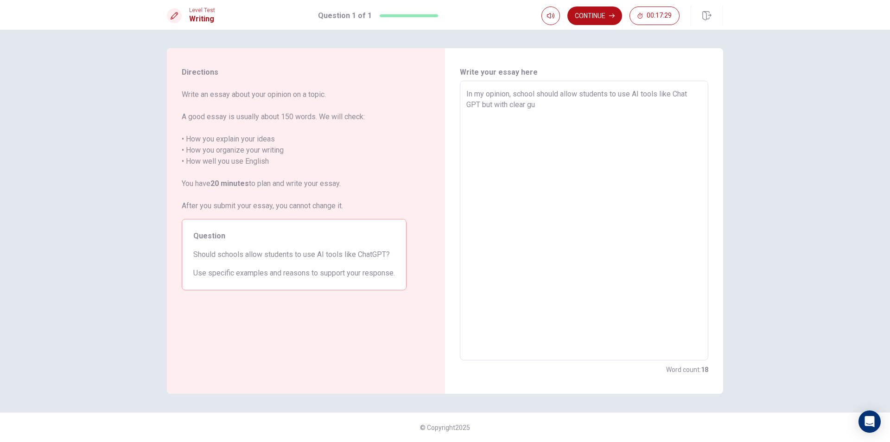
type textarea "In my opinion, school should allow students to use AI tools like Chat GPT but w…"
type textarea "x"
type textarea "In my opinion, school should allow students to use AI tools like Chat GPT but w…"
type textarea "x"
type textarea "In my opinion, school should allow students to use AI tools like Chat GPT but w…"
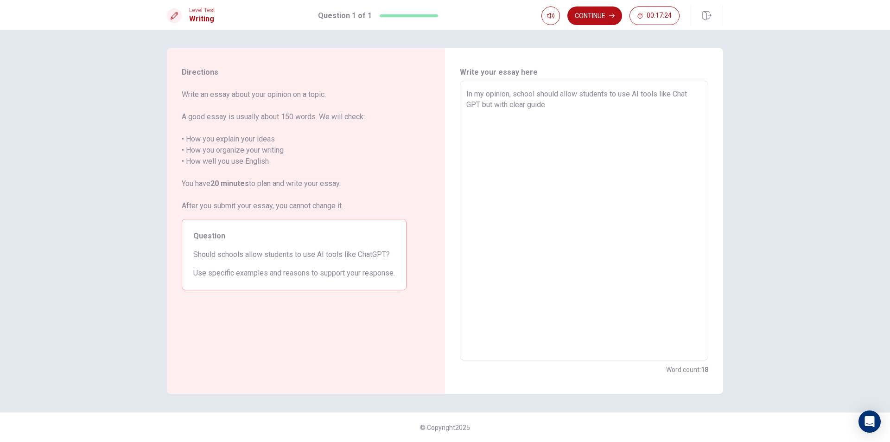
type textarea "x"
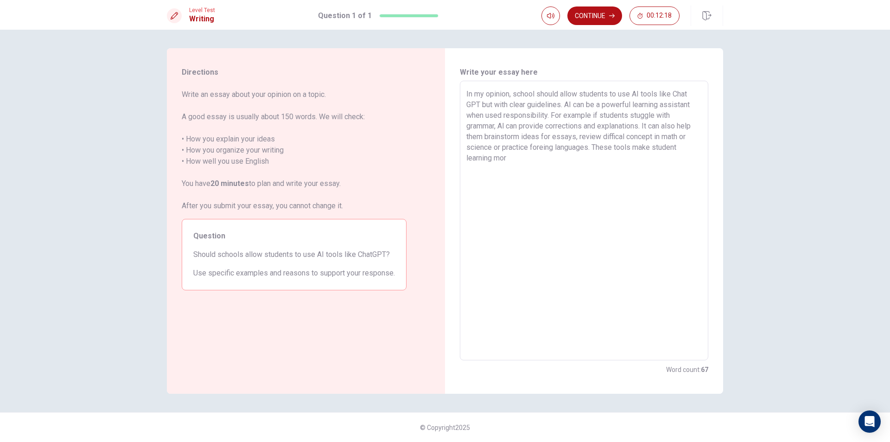
drag, startPoint x: 656, startPoint y: 144, endPoint x: 706, endPoint y: 143, distance: 50.5
click at [706, 143] on div "In my opinion, school should allow students to use AI tools like Chat GPT but w…" at bounding box center [584, 220] width 248 height 279
click at [520, 154] on textarea "In my opinion, school should allow students to use AI tools like Chat GPT but w…" at bounding box center [583, 221] width 235 height 264
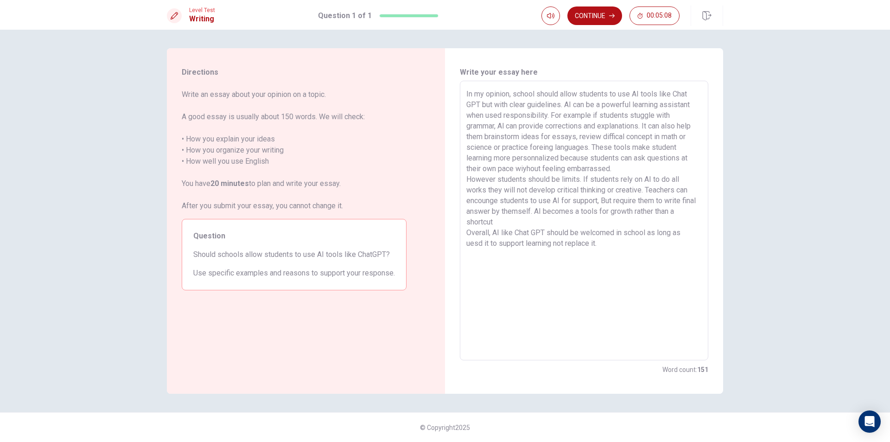
click at [542, 146] on textarea "In my opinion, school should allow students to use AI tools like Chat GPT but w…" at bounding box center [583, 221] width 235 height 264
click at [554, 145] on textarea "In my opinion, school should allow students to use AI tools like Chat GPT but w…" at bounding box center [583, 221] width 235 height 264
click at [543, 145] on textarea "In my opinion, school should allow students to use AI tools like Chat GPT but w…" at bounding box center [583, 221] width 235 height 264
click at [544, 146] on textarea "In my opinion, school should allow students to use AI tools like Chat GPT but w…" at bounding box center [583, 221] width 235 height 264
click at [548, 146] on textarea "In my opinion, school should allow students to use AI tools like Chat GPT but w…" at bounding box center [583, 221] width 235 height 264
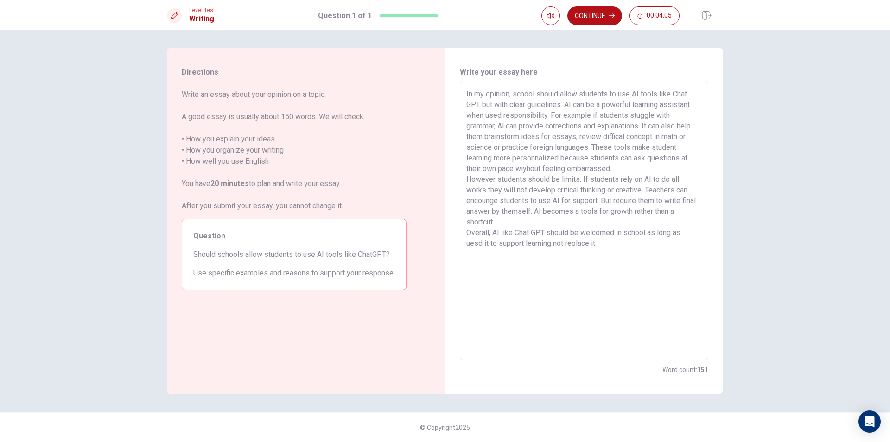
click at [528, 166] on textarea "In my opinion, school should allow students to use AI tools like Chat GPT but w…" at bounding box center [583, 221] width 235 height 264
click at [485, 187] on textarea "In my opinion, school should allow students to use AI tools like Chat GPT but w…" at bounding box center [583, 221] width 235 height 264
click at [603, 9] on button "Continue" at bounding box center [594, 15] width 55 height 19
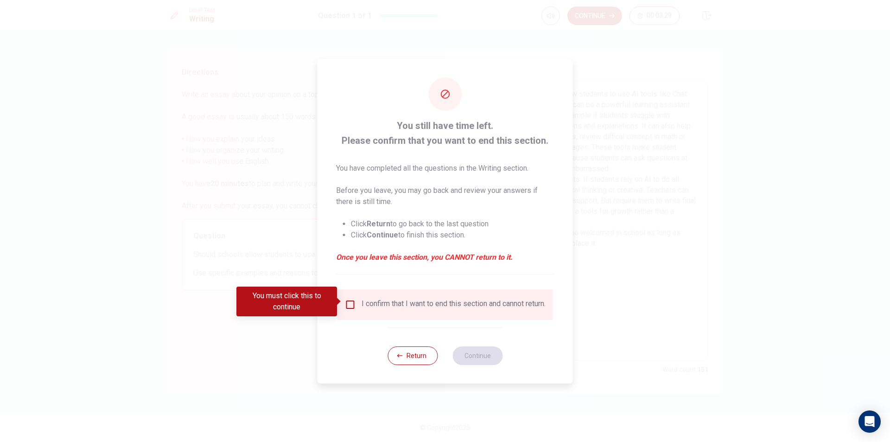
click at [346, 303] on input "You must click this to continue" at bounding box center [350, 304] width 11 height 11
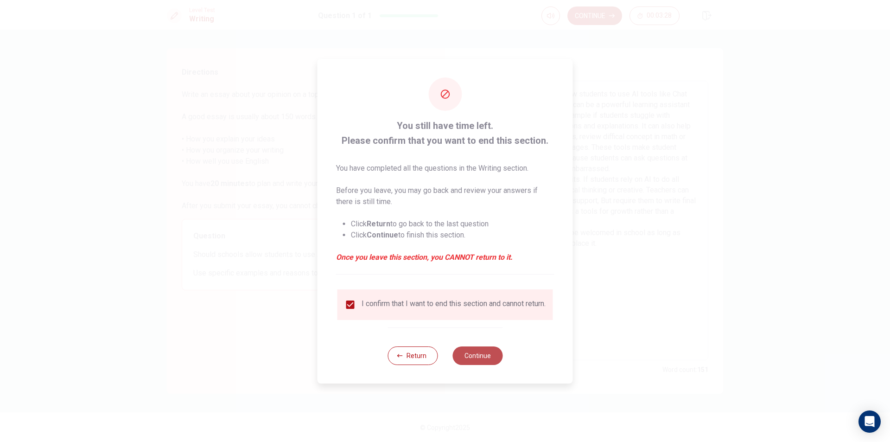
click at [484, 358] on button "Continue" at bounding box center [477, 355] width 50 height 19
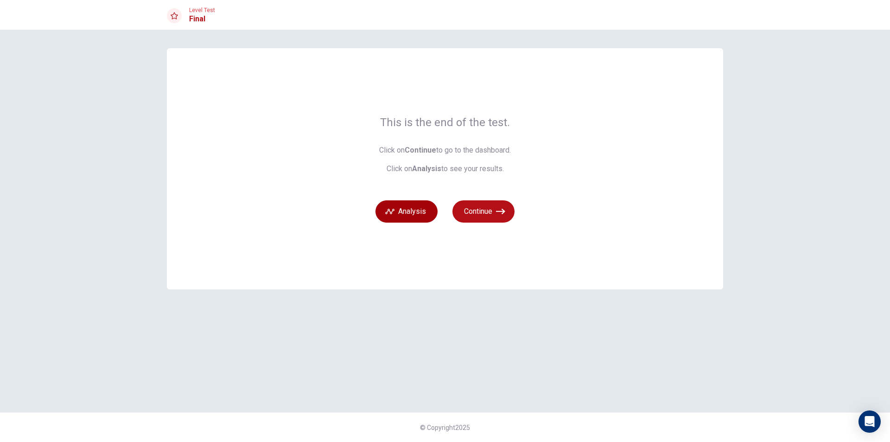
click at [400, 204] on button "Analysis" at bounding box center [406, 211] width 62 height 22
